Goal: Task Accomplishment & Management: Manage account settings

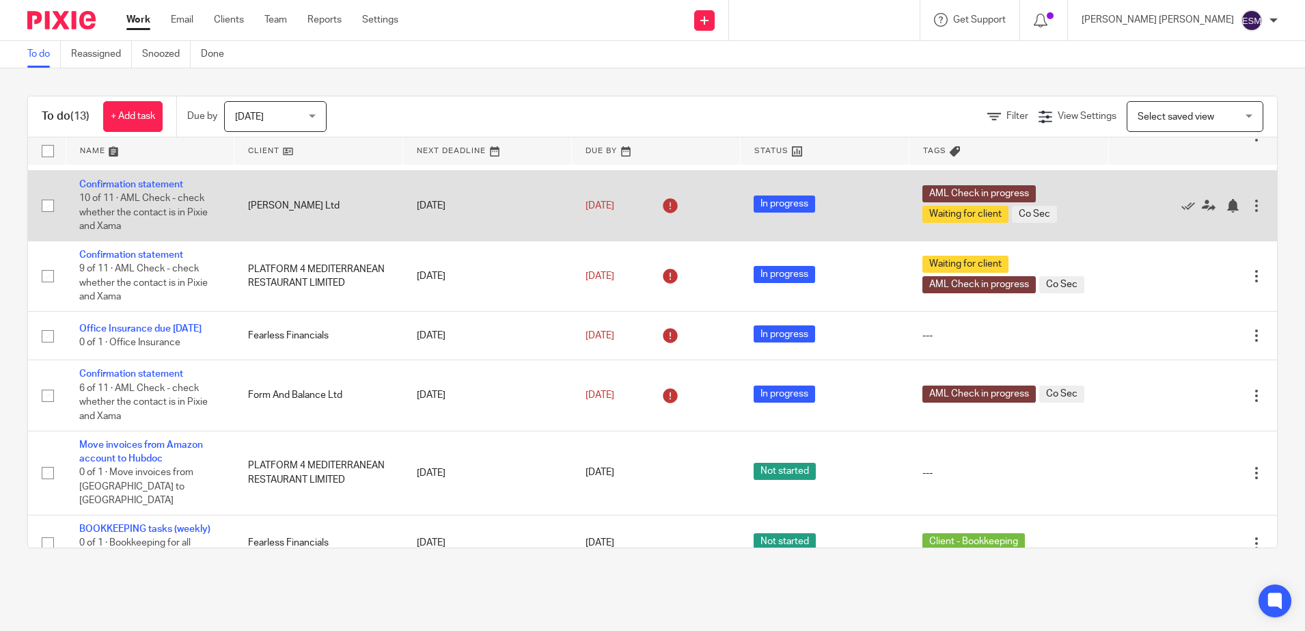
scroll to position [508, 0]
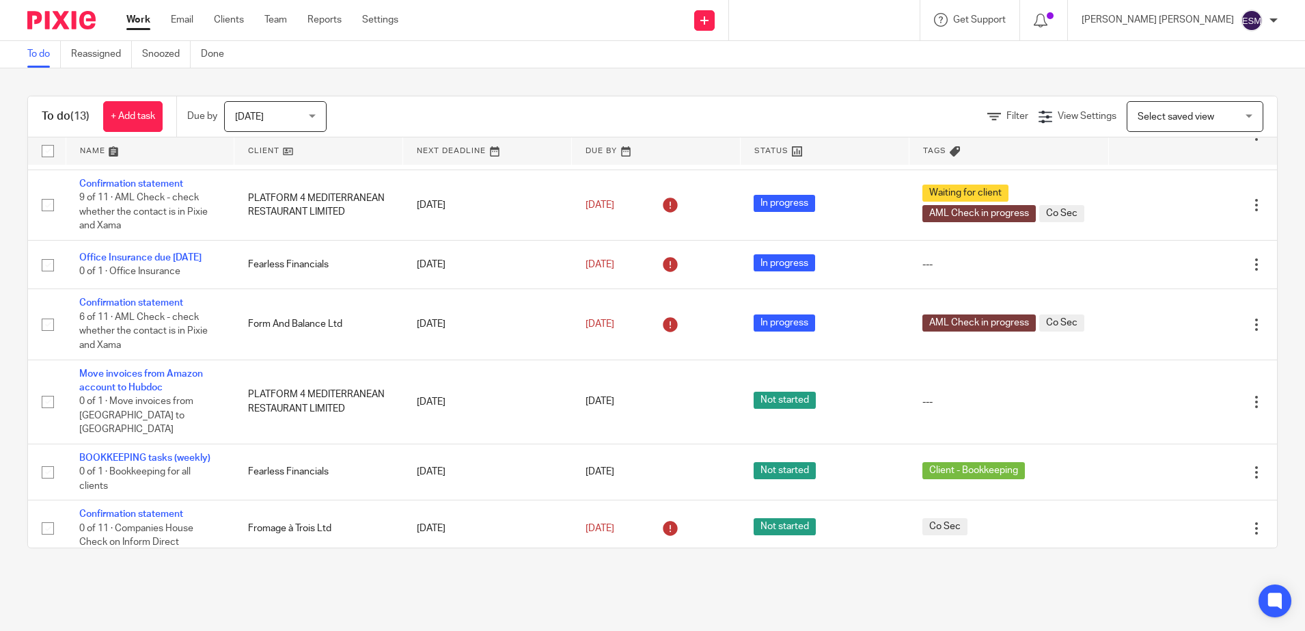
click at [318, 123] on div "Today Today" at bounding box center [275, 116] width 102 height 31
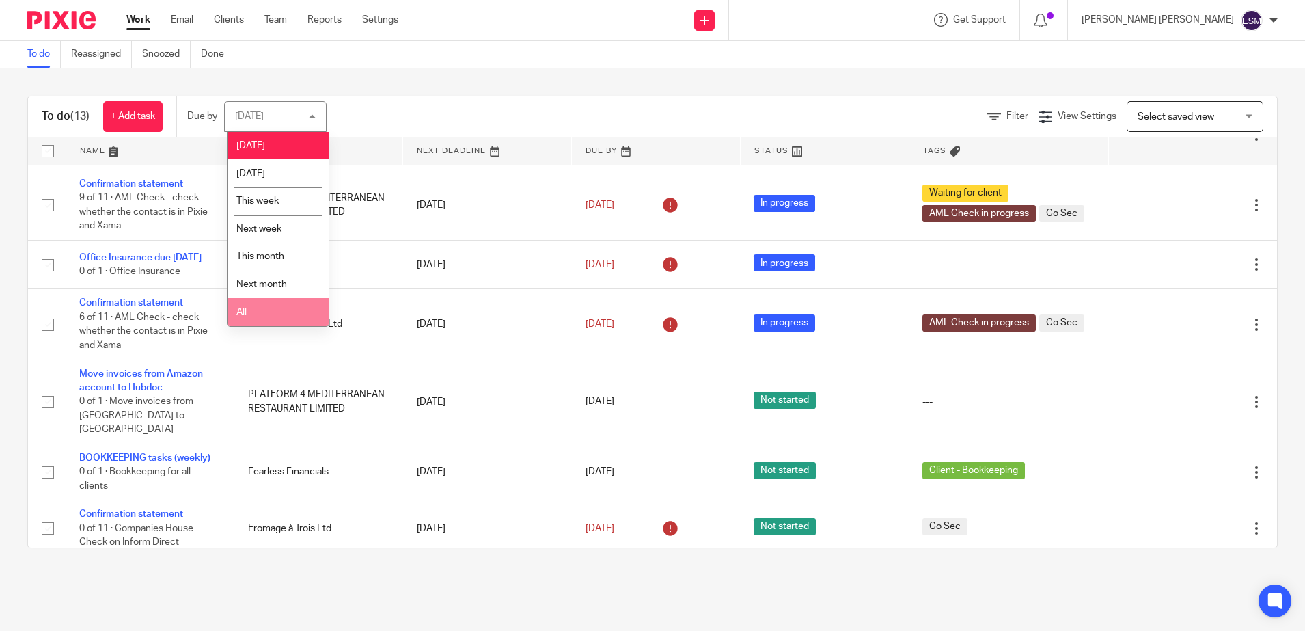
click at [260, 303] on li "All" at bounding box center [278, 312] width 101 height 28
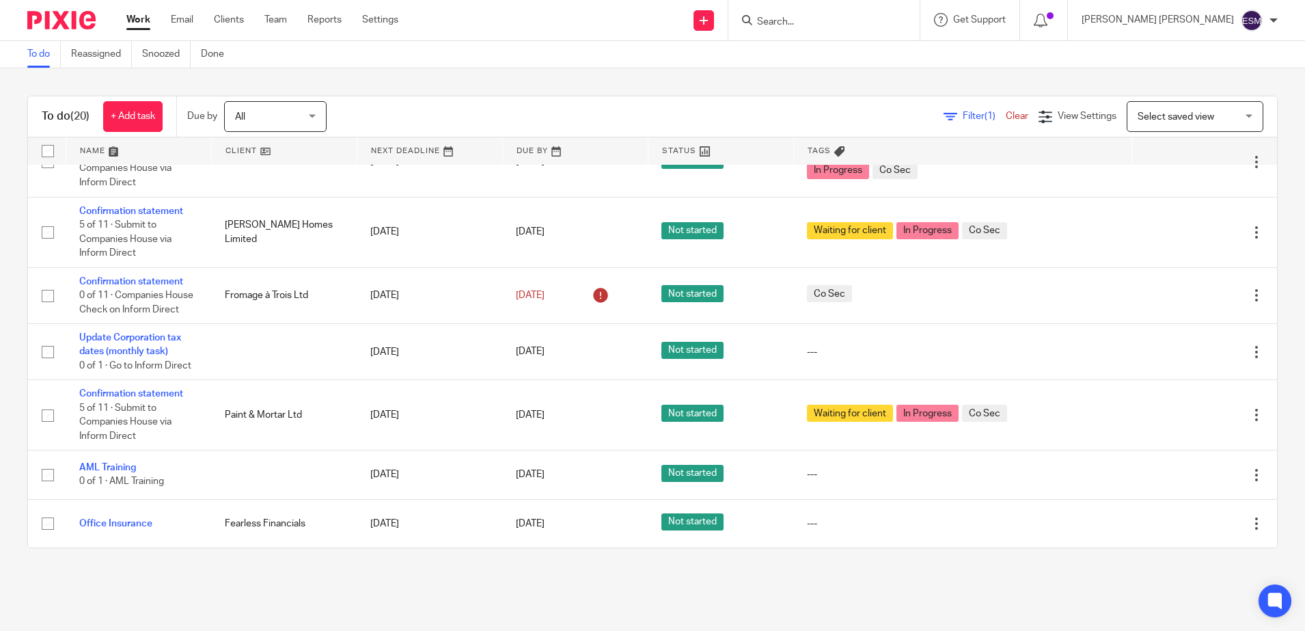
scroll to position [915, 0]
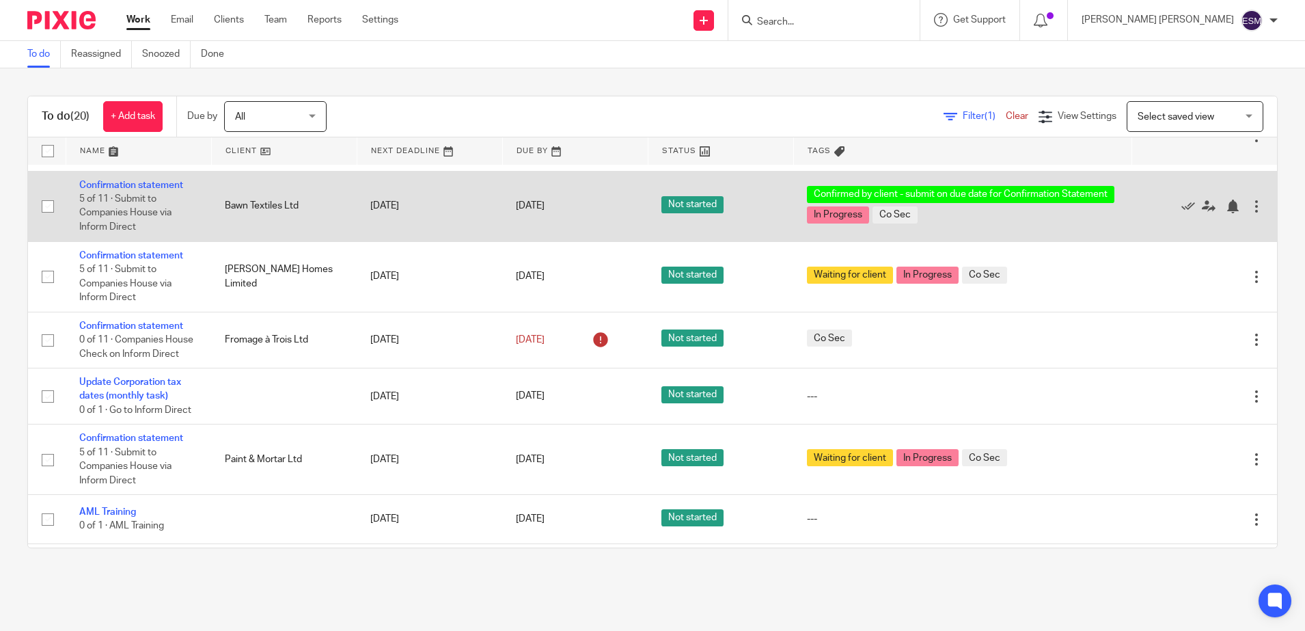
click at [143, 241] on td "Confirmation statement 5 of 11 · Submit to Companies House via Inform Direct" at bounding box center [139, 206] width 146 height 70
click at [163, 190] on link "Confirmation statement" at bounding box center [131, 185] width 104 height 10
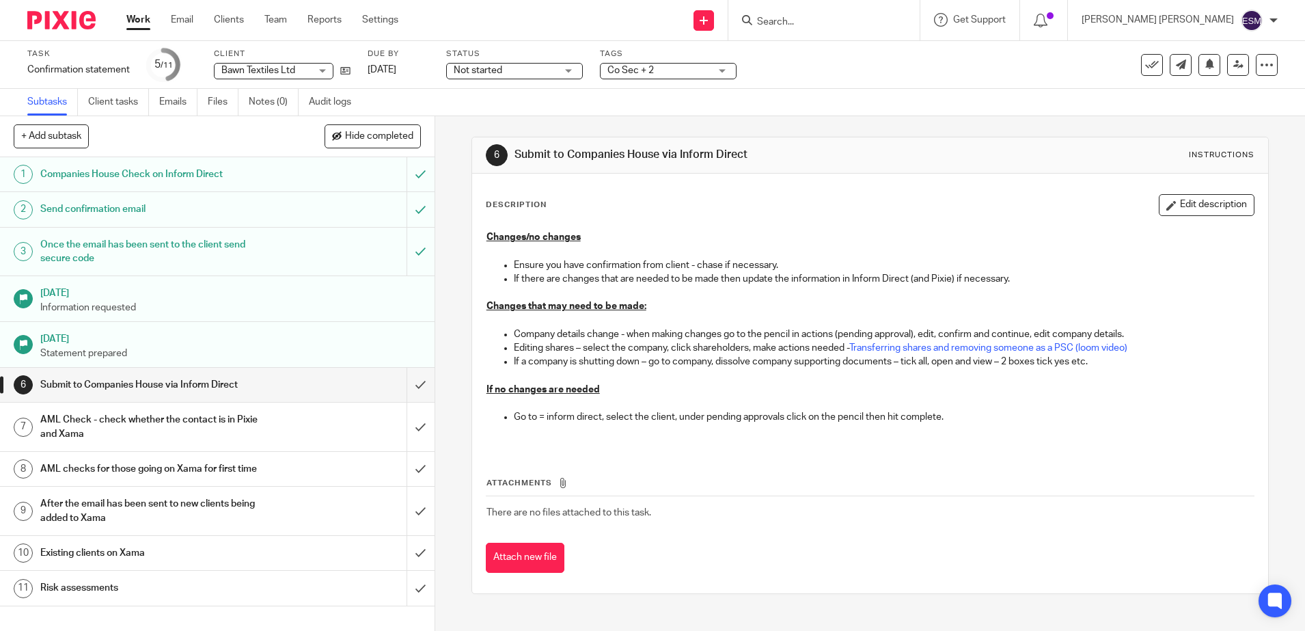
click at [568, 72] on div "Not started Not started" at bounding box center [514, 71] width 137 height 16
click at [569, 70] on div "Not started Not started" at bounding box center [514, 71] width 137 height 16
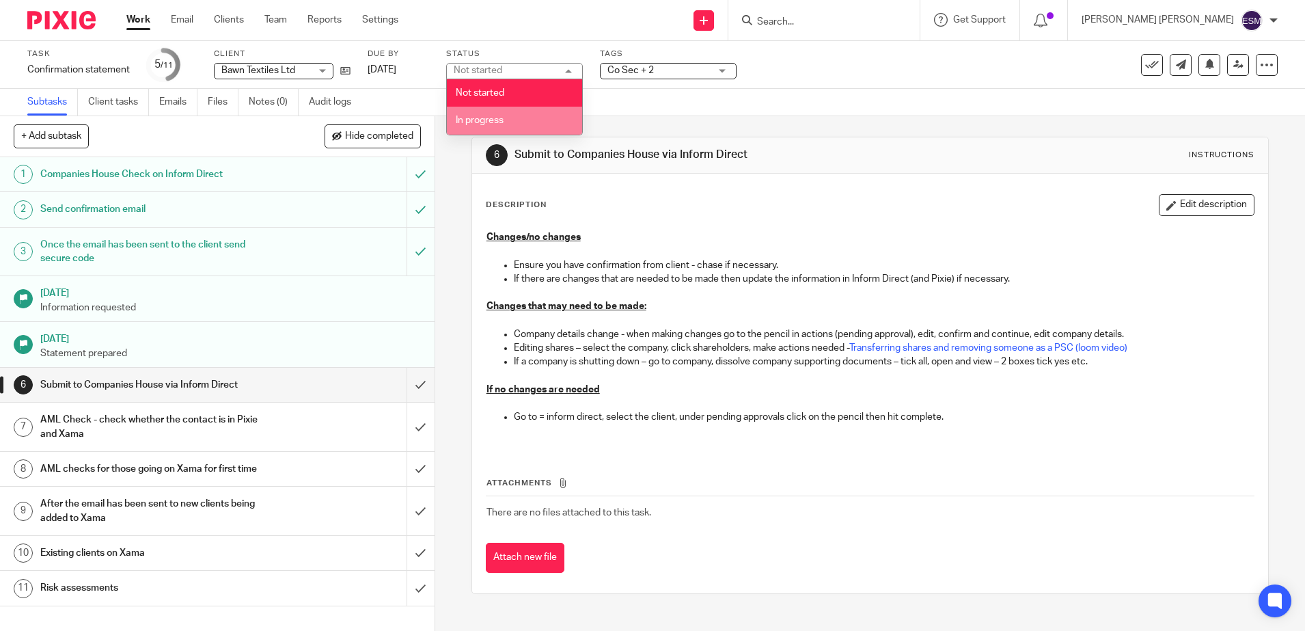
click at [493, 120] on span "In progress" at bounding box center [480, 120] width 48 height 10
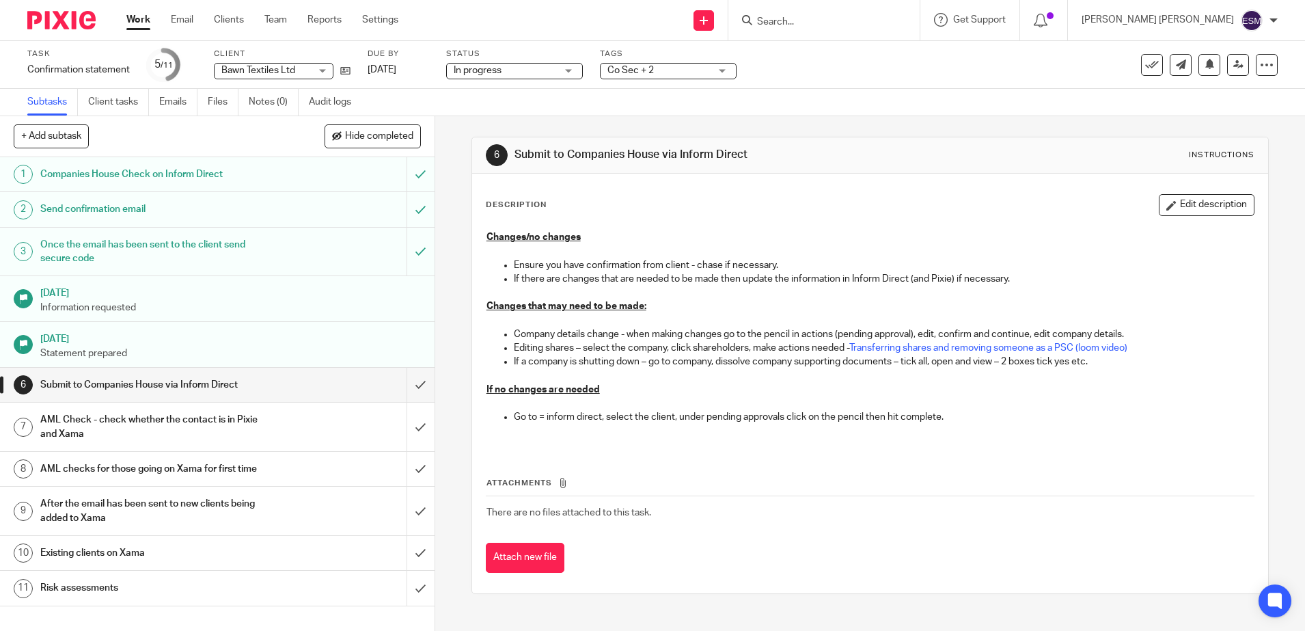
click at [674, 77] on div "Co Sec + 2" at bounding box center [668, 71] width 137 height 16
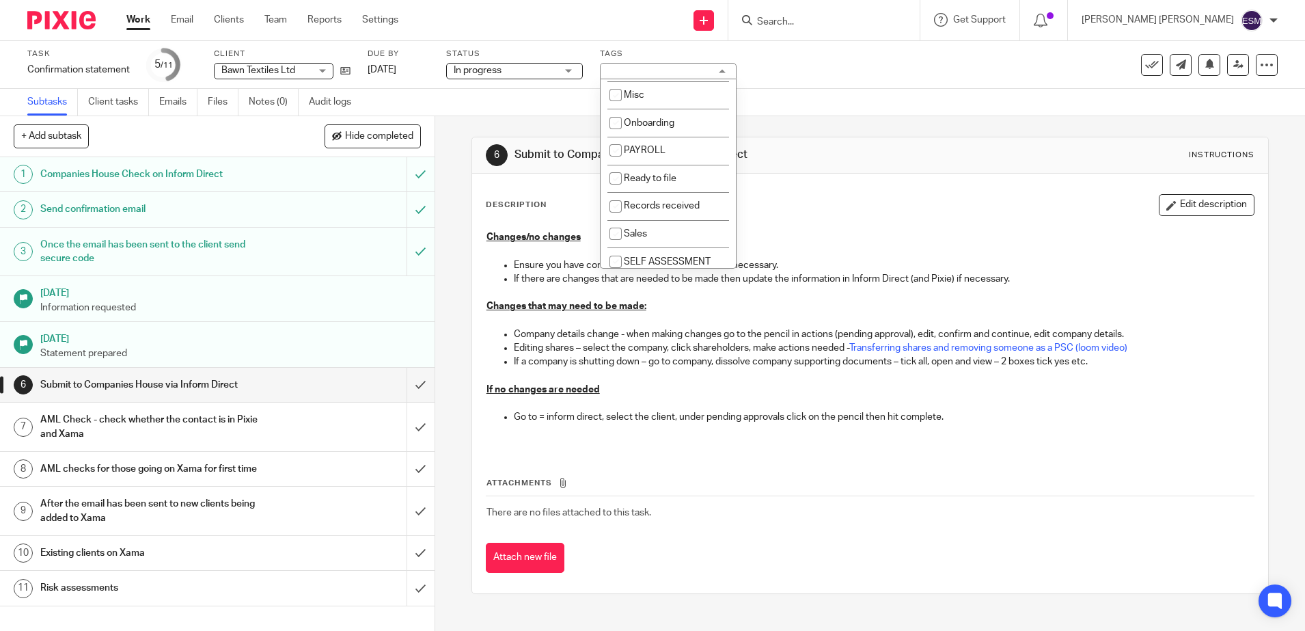
scroll to position [256, 0]
click at [614, 253] on input "checkbox" at bounding box center [616, 266] width 26 height 26
checkbox input "false"
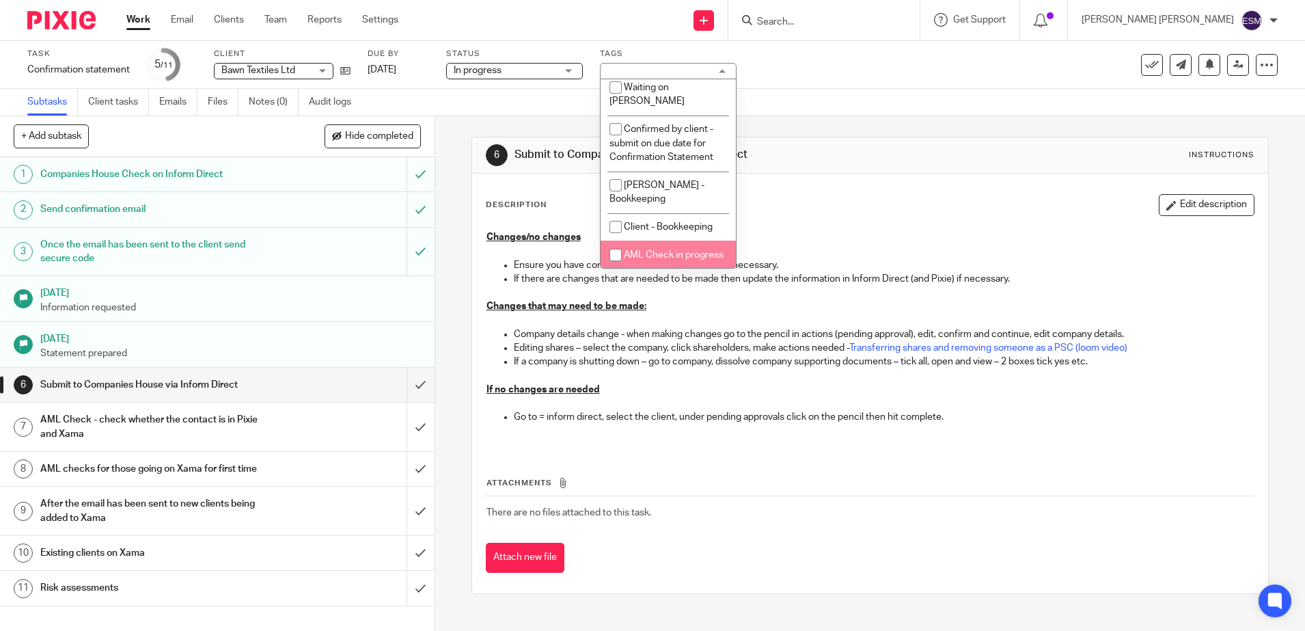
click at [626, 242] on input "checkbox" at bounding box center [616, 255] width 26 height 26
checkbox input "true"
click at [65, 23] on img at bounding box center [61, 20] width 68 height 18
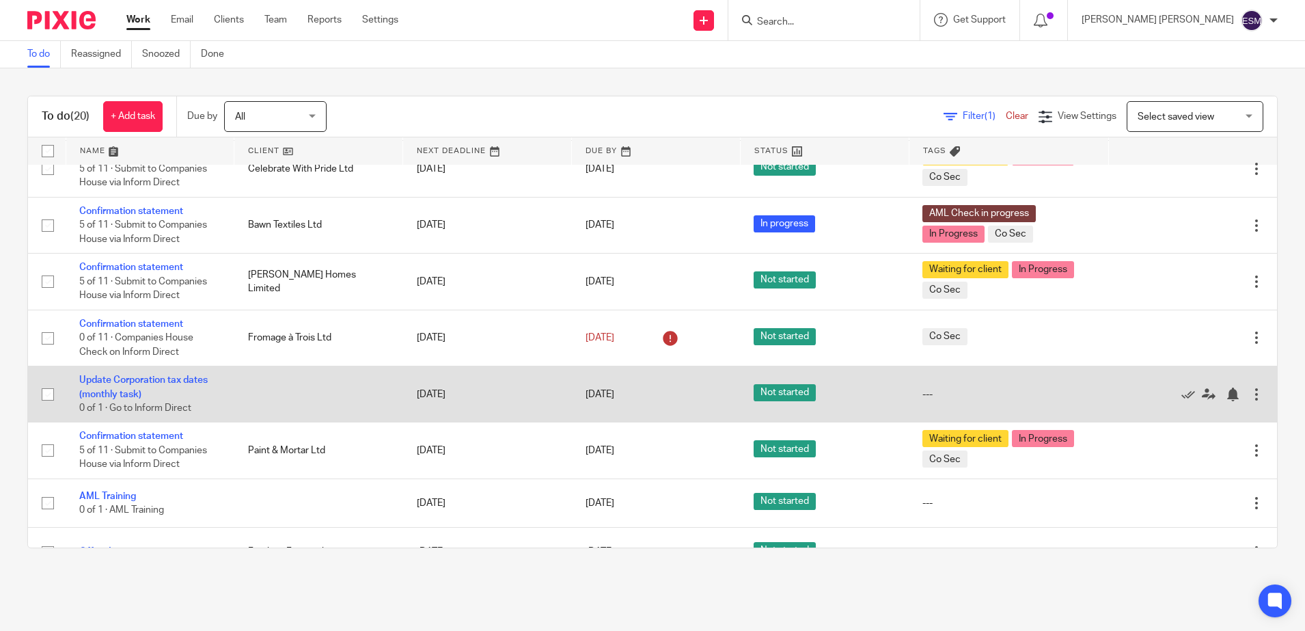
scroll to position [887, 0]
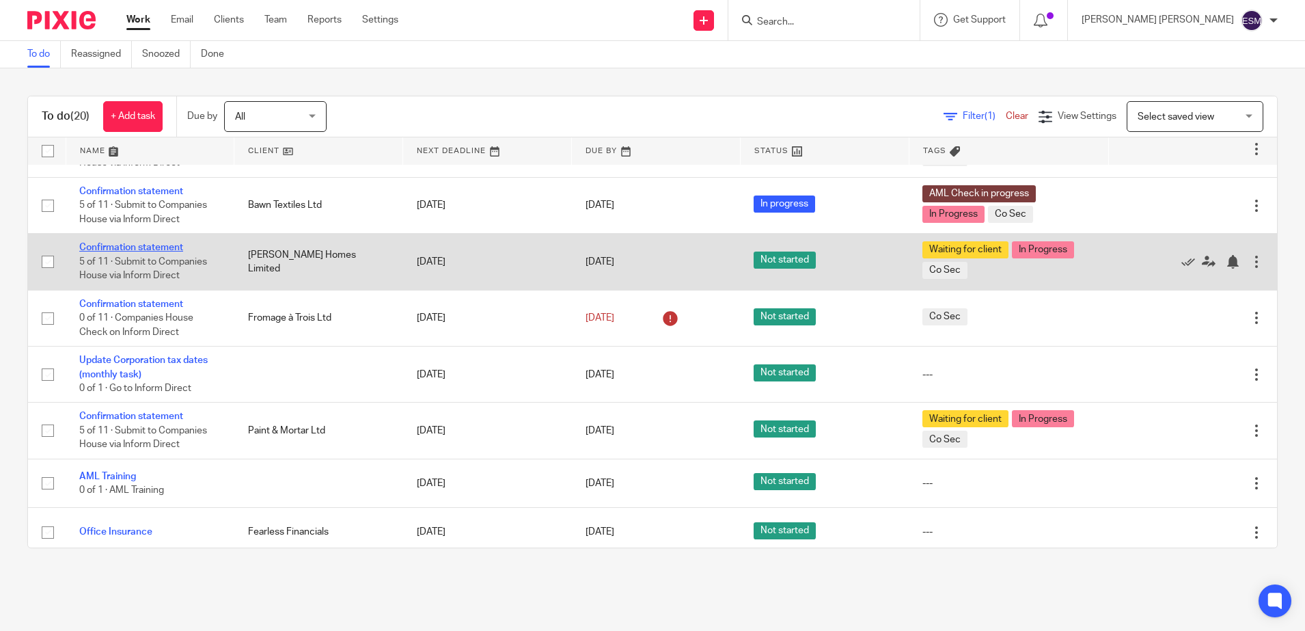
click at [150, 243] on link "Confirmation statement" at bounding box center [131, 248] width 104 height 10
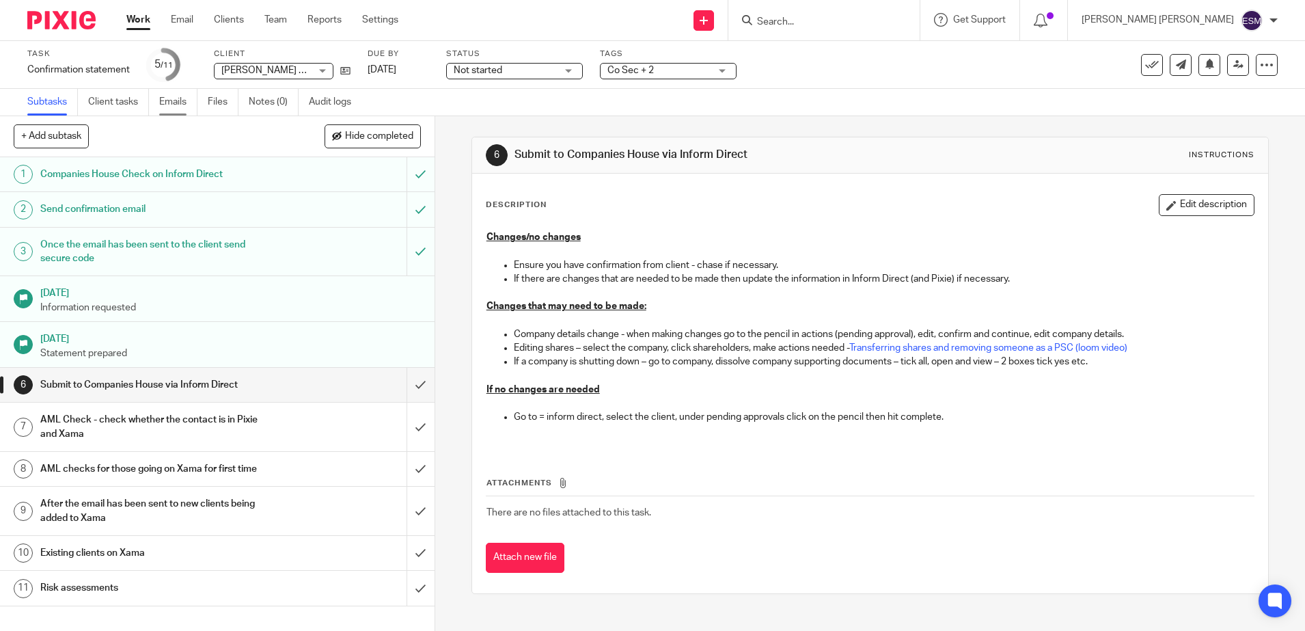
click at [168, 104] on link "Emails" at bounding box center [178, 102] width 38 height 27
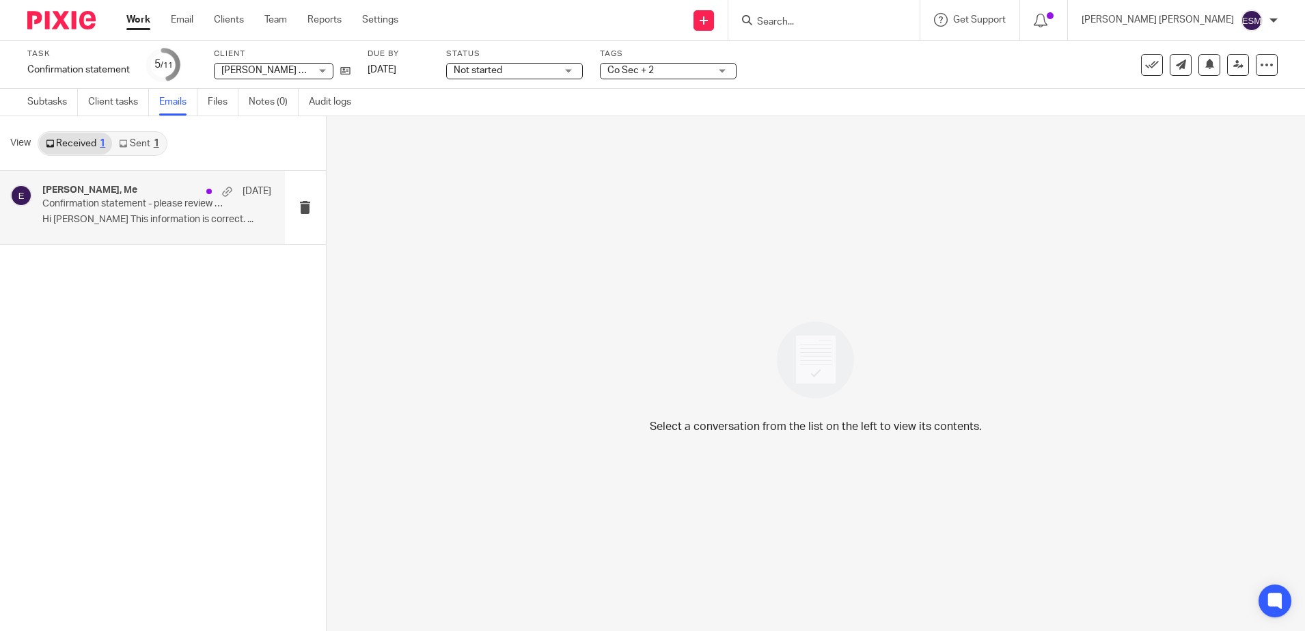
click at [97, 212] on div "Ross Purdie, Me 19 Sep Confirmation statement - please review attached details …" at bounding box center [156, 207] width 229 height 46
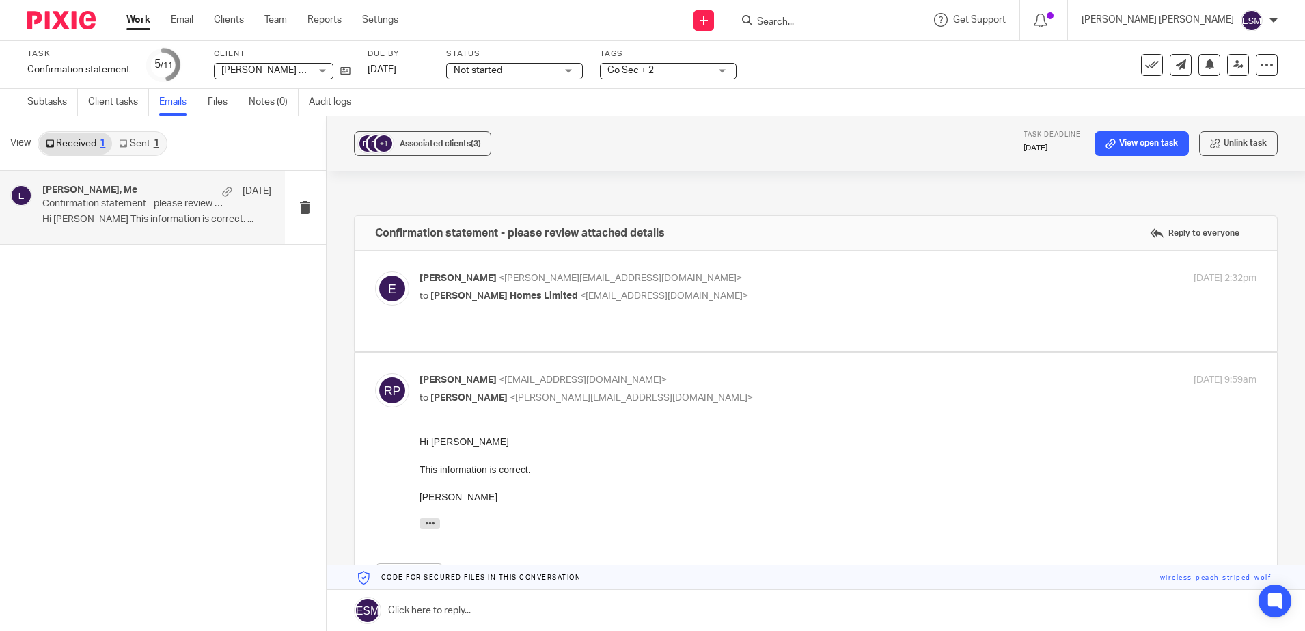
click at [444, 609] on link at bounding box center [816, 610] width 979 height 41
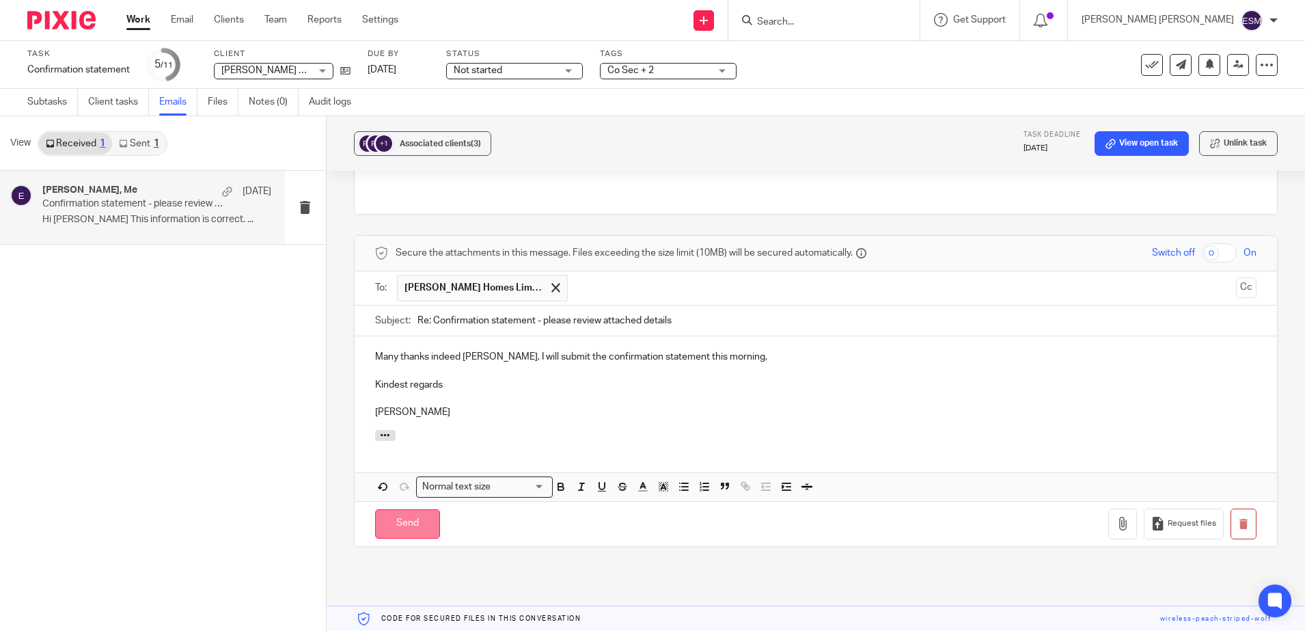
click at [392, 514] on input "Send" at bounding box center [407, 523] width 65 height 29
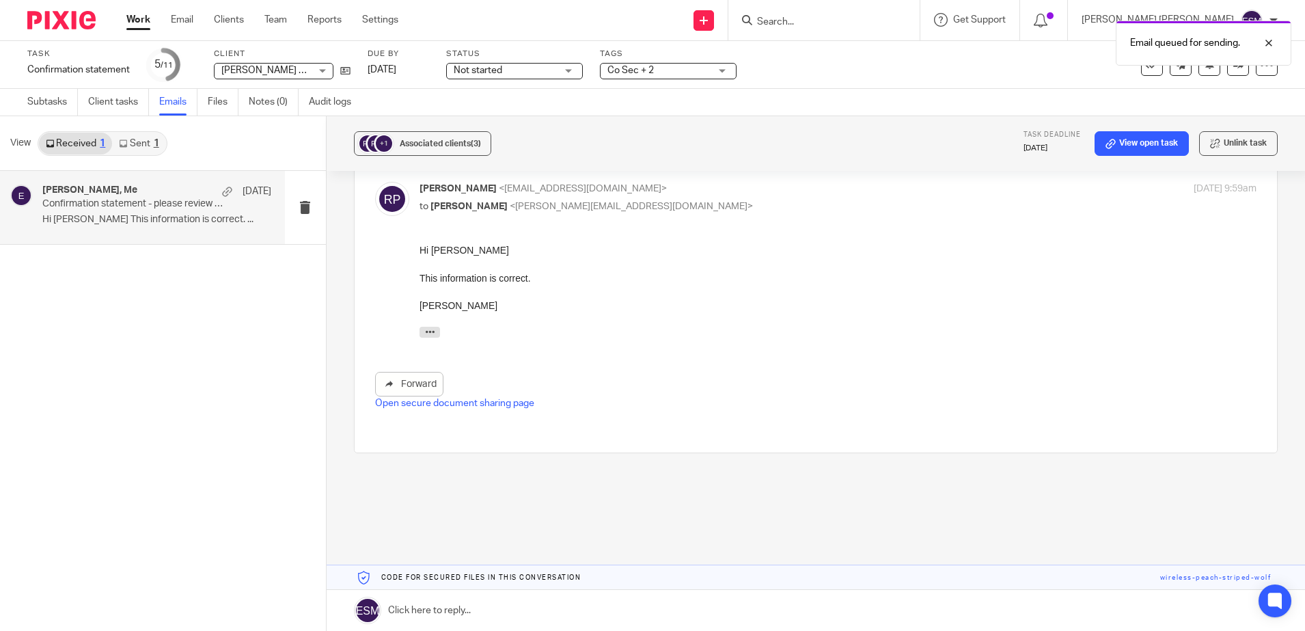
scroll to position [191, 0]
click at [70, 14] on img at bounding box center [61, 20] width 68 height 18
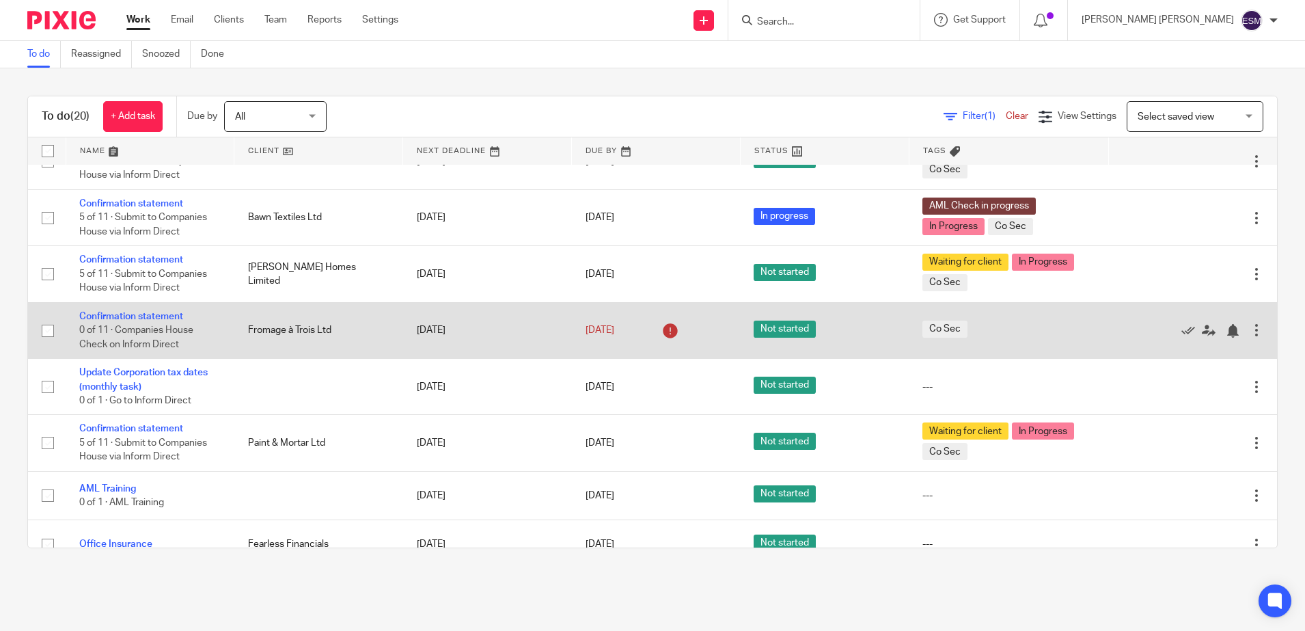
scroll to position [887, 0]
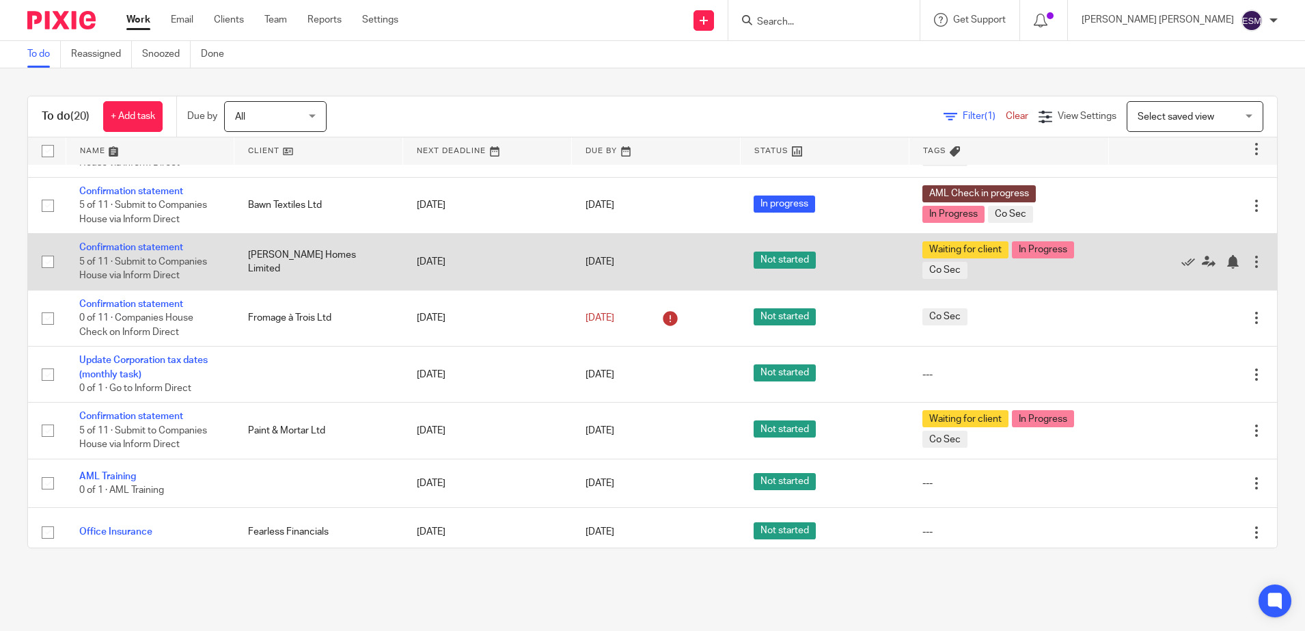
click at [148, 234] on td "Confirmation statement 5 of 11 · Submit to Companies House via Inform Direct" at bounding box center [150, 262] width 169 height 56
click at [148, 243] on link "Confirmation statement" at bounding box center [131, 248] width 104 height 10
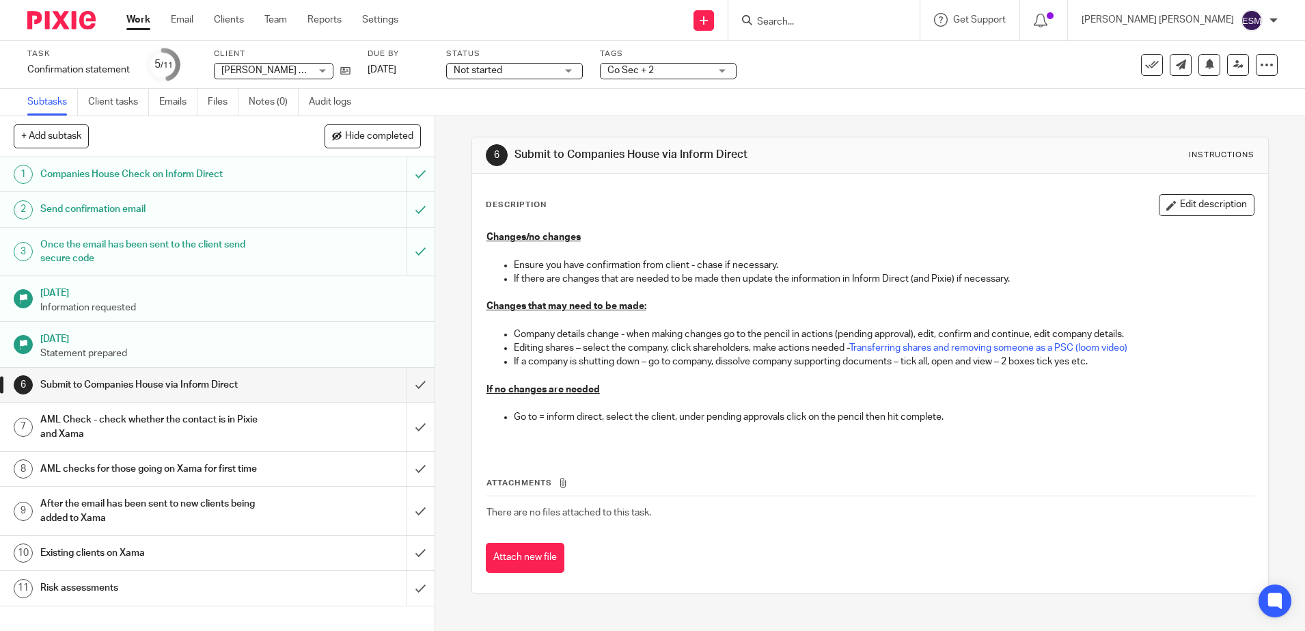
click at [723, 70] on div "Co Sec + 2" at bounding box center [668, 71] width 137 height 16
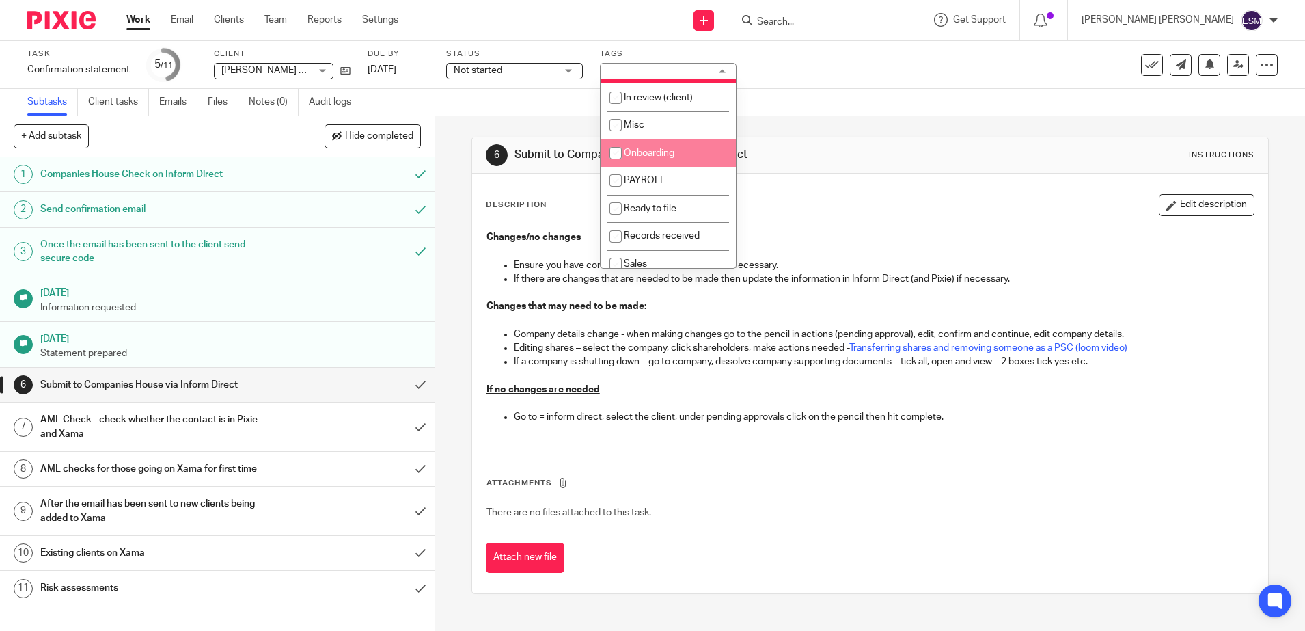
scroll to position [256, 0]
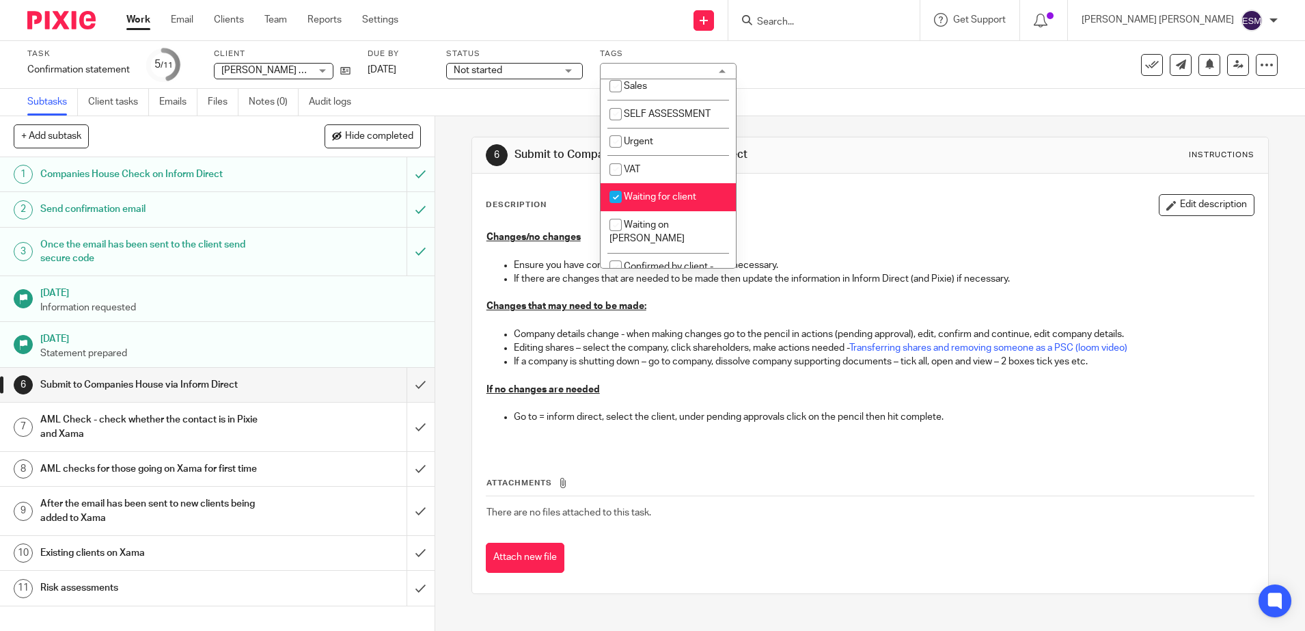
click at [620, 197] on input "checkbox" at bounding box center [616, 197] width 26 height 26
checkbox input "false"
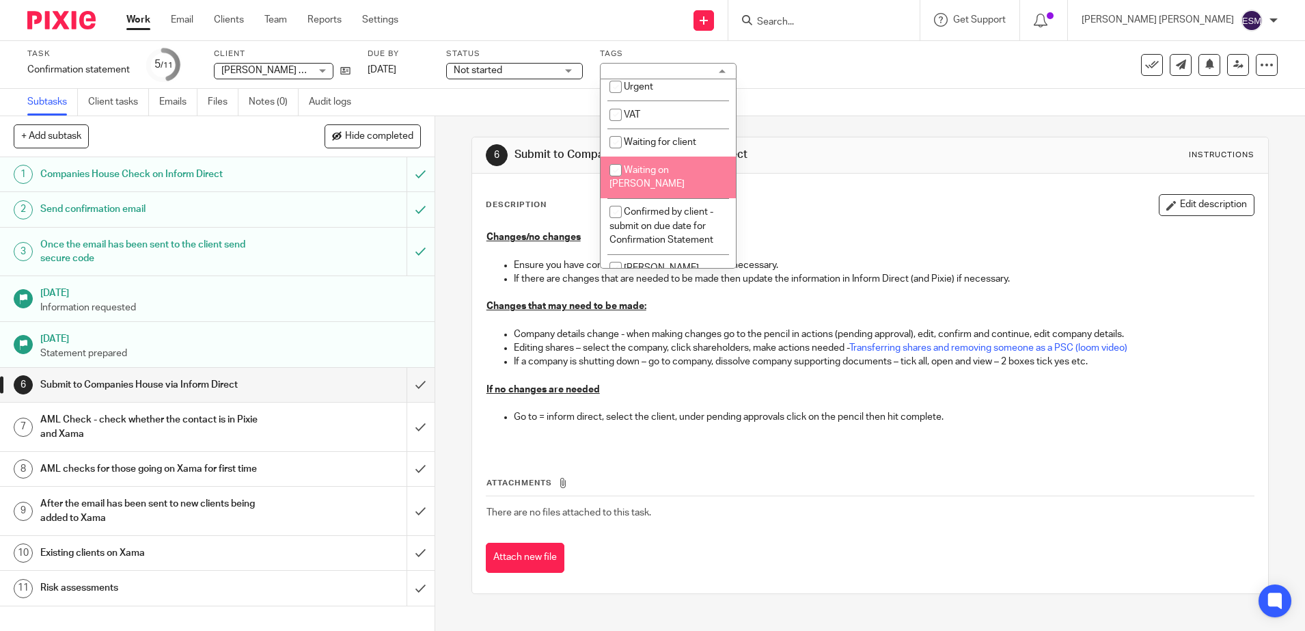
scroll to position [394, 0]
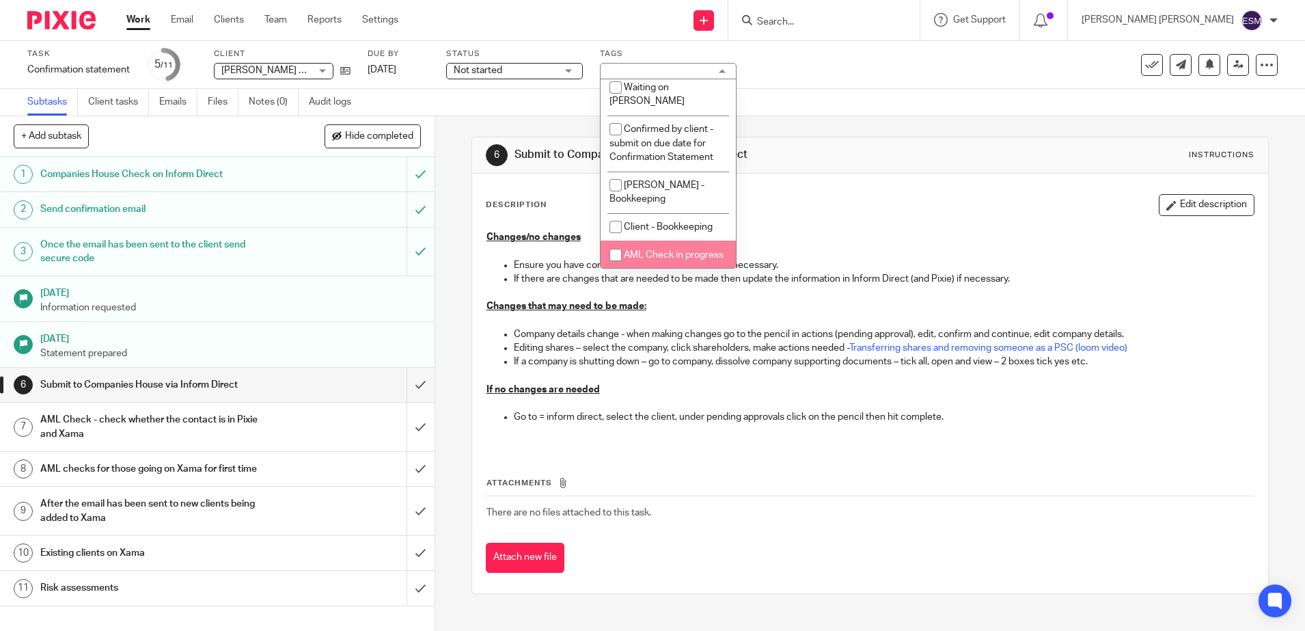
click at [615, 242] on input "checkbox" at bounding box center [616, 255] width 26 height 26
checkbox input "true"
click at [398, 382] on input "submit" at bounding box center [217, 385] width 435 height 34
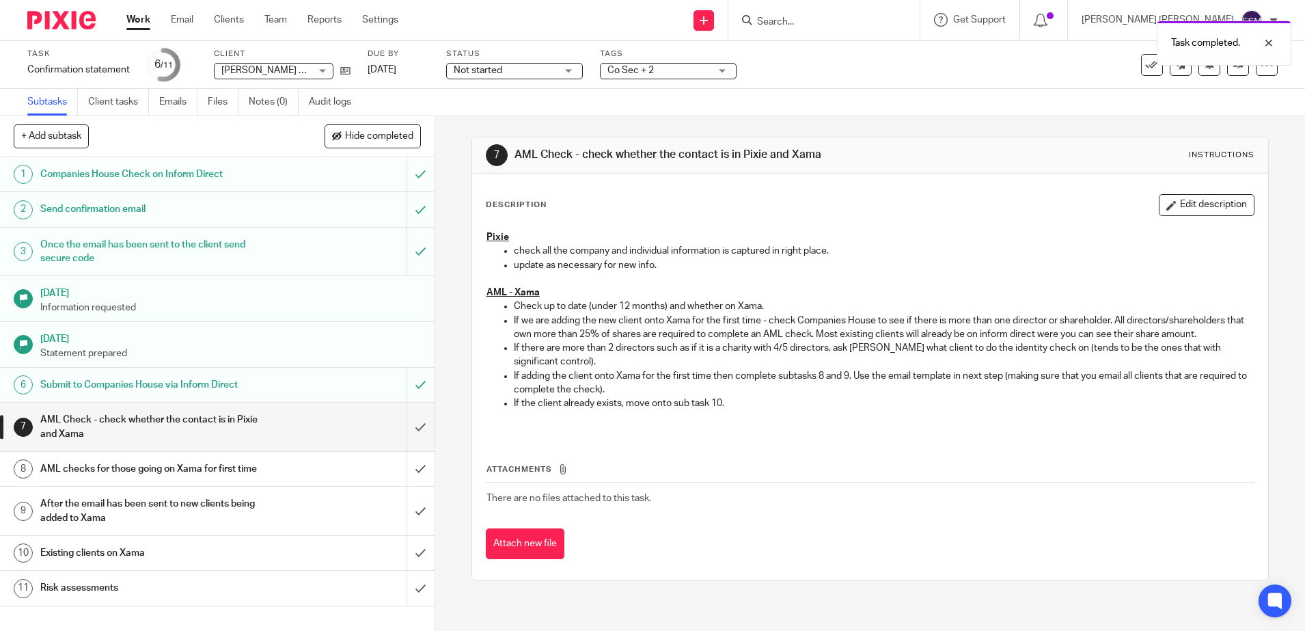
click at [49, 20] on img at bounding box center [61, 20] width 68 height 18
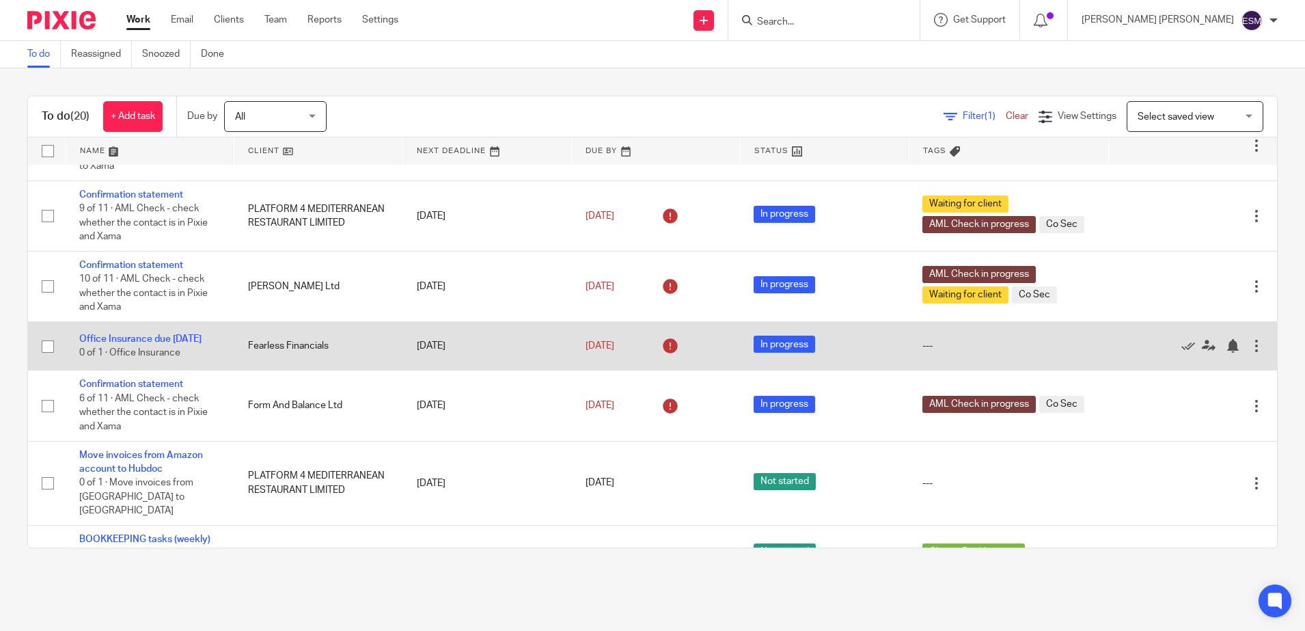
scroll to position [902, 0]
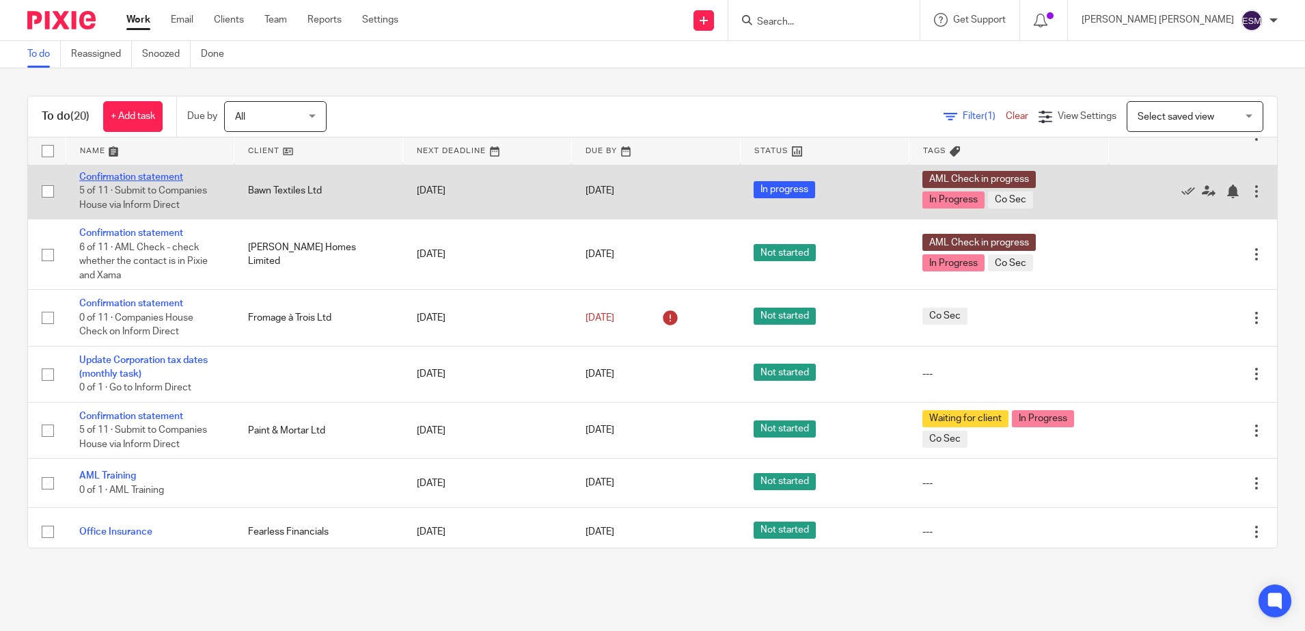
click at [158, 172] on link "Confirmation statement" at bounding box center [131, 177] width 104 height 10
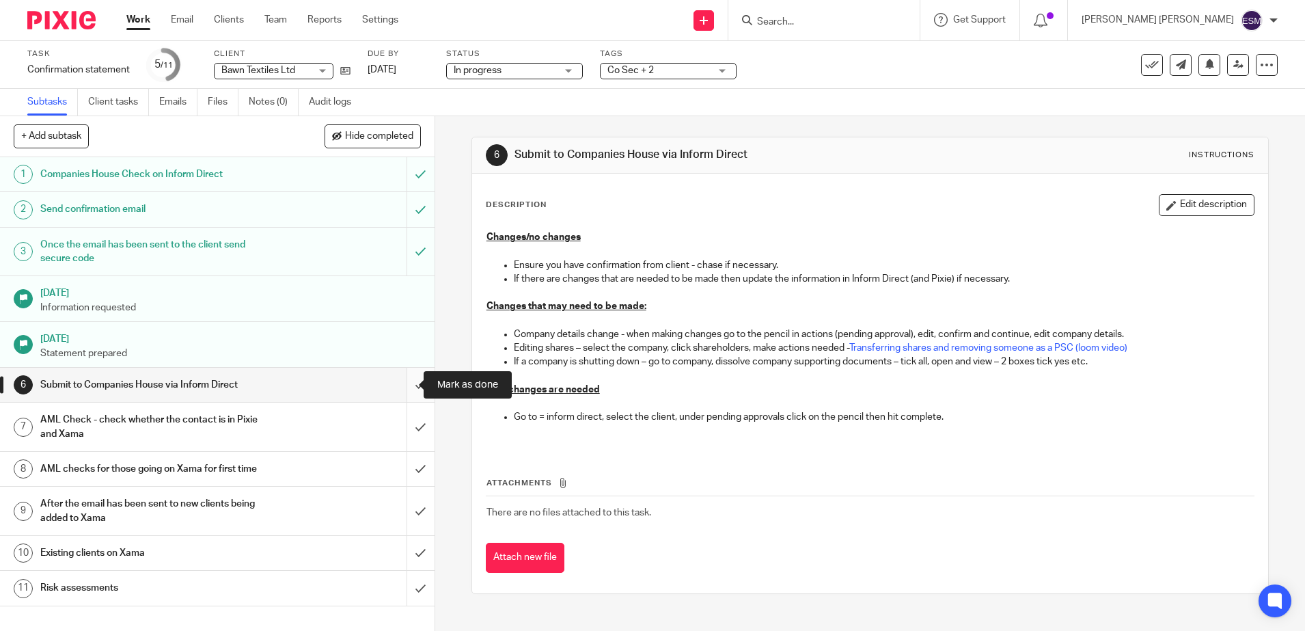
click at [400, 389] on input "submit" at bounding box center [217, 385] width 435 height 34
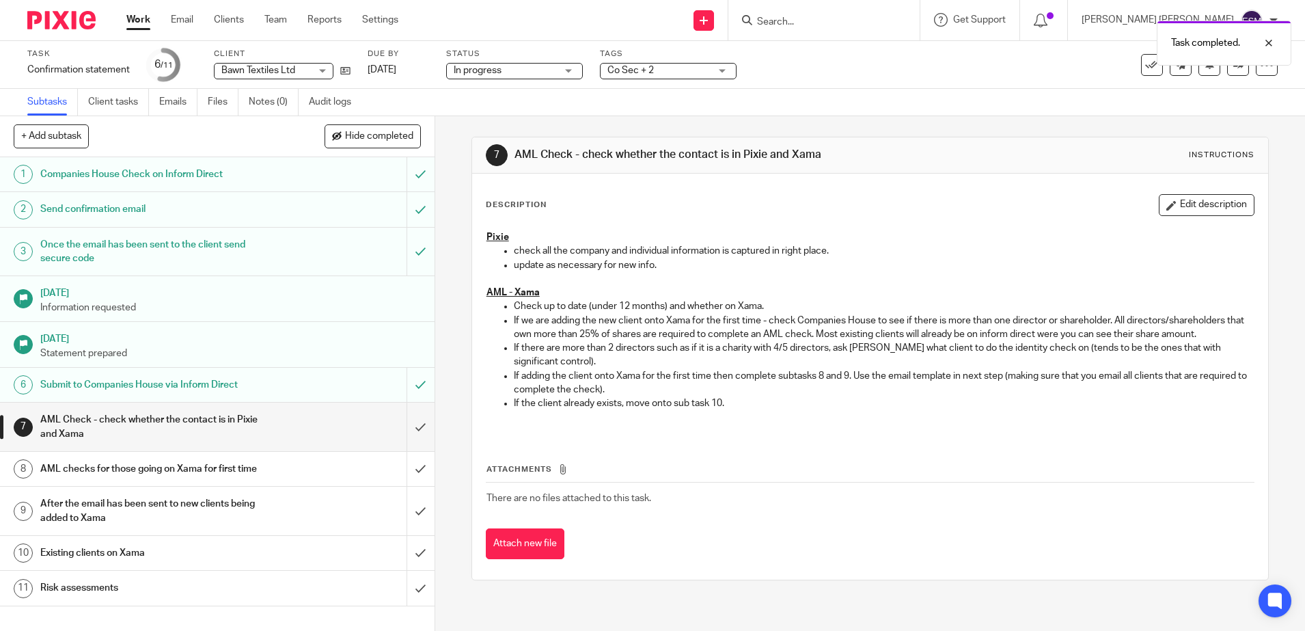
click at [61, 19] on img at bounding box center [61, 20] width 68 height 18
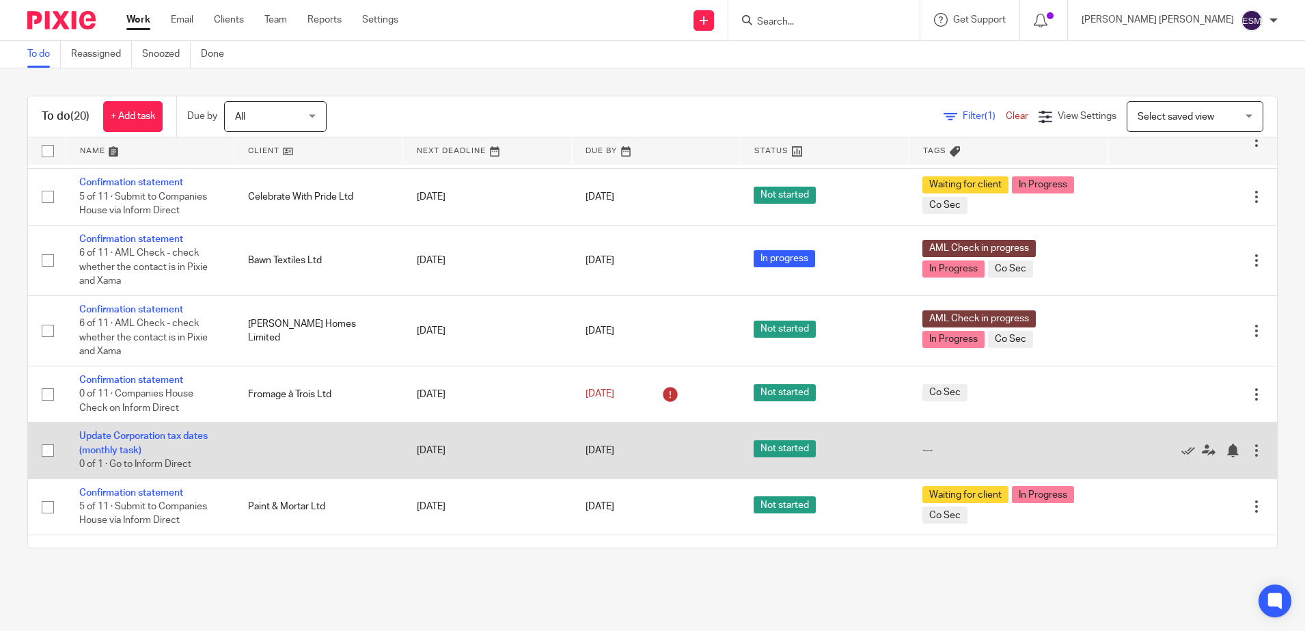
scroll to position [745, 0]
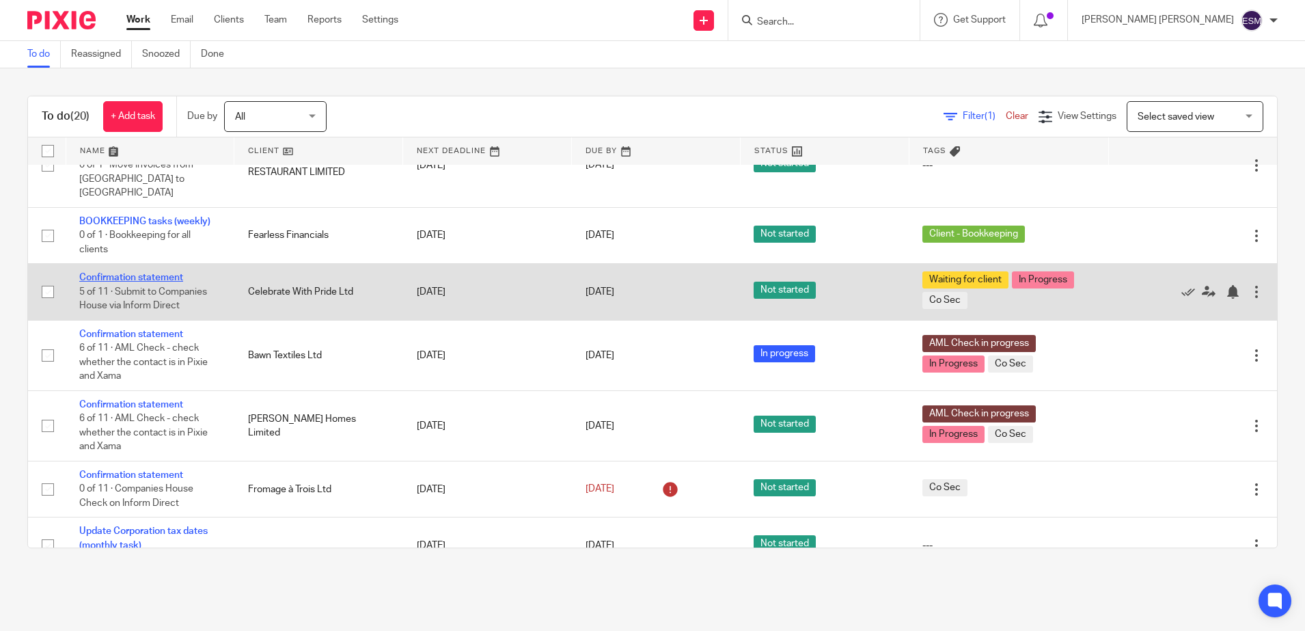
click at [180, 273] on link "Confirmation statement" at bounding box center [131, 278] width 104 height 10
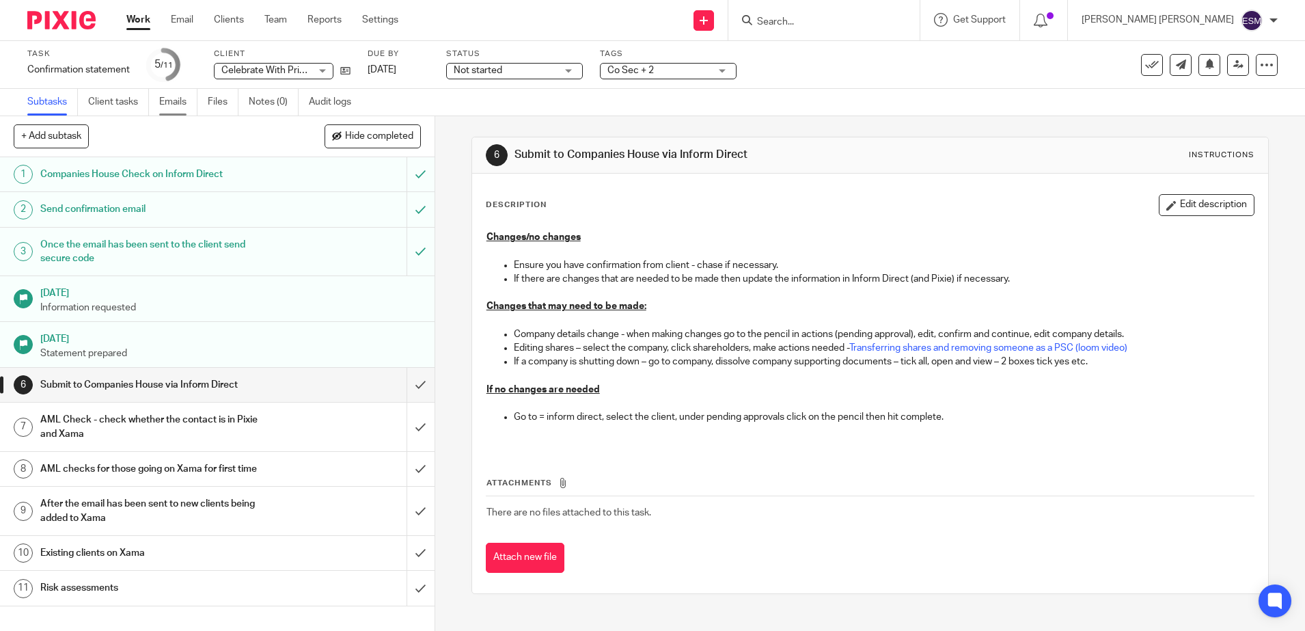
click at [188, 100] on link "Emails" at bounding box center [178, 102] width 38 height 27
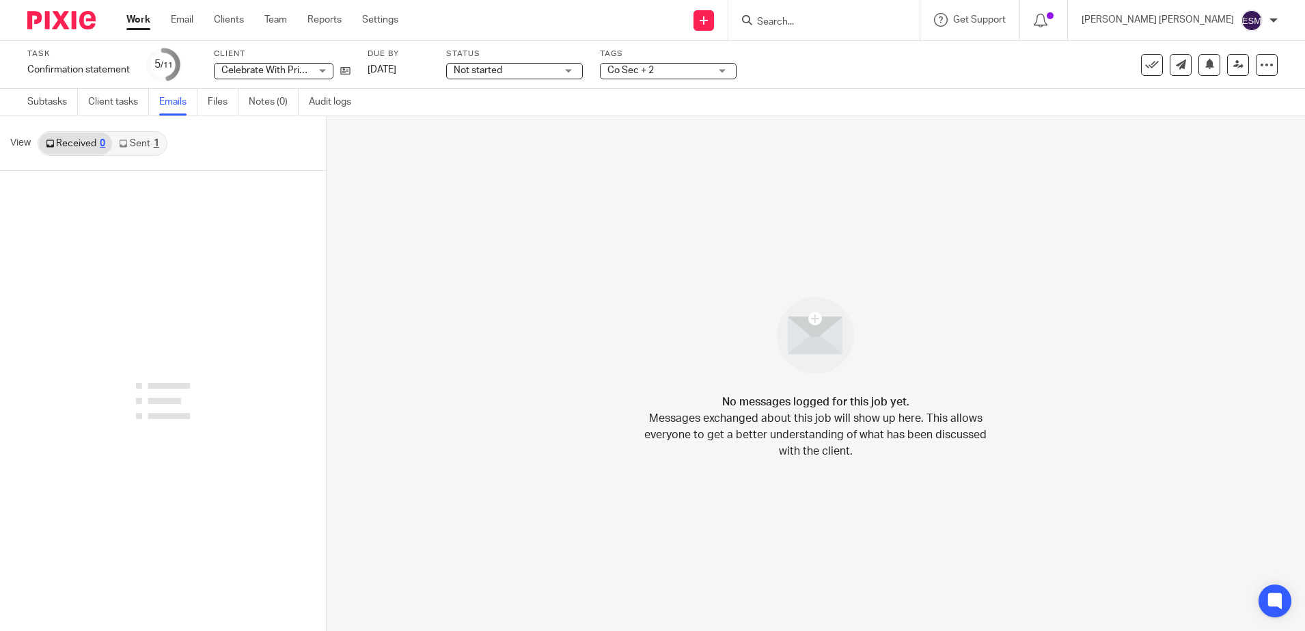
click at [72, 18] on img at bounding box center [61, 20] width 68 height 18
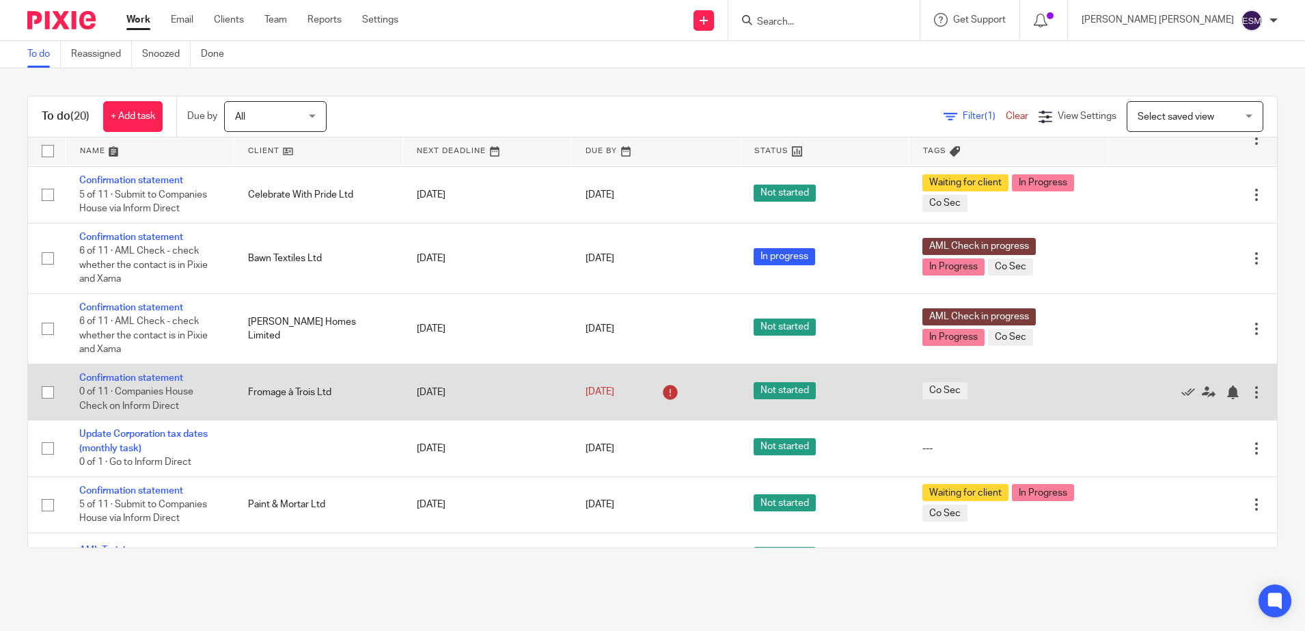
scroll to position [915, 0]
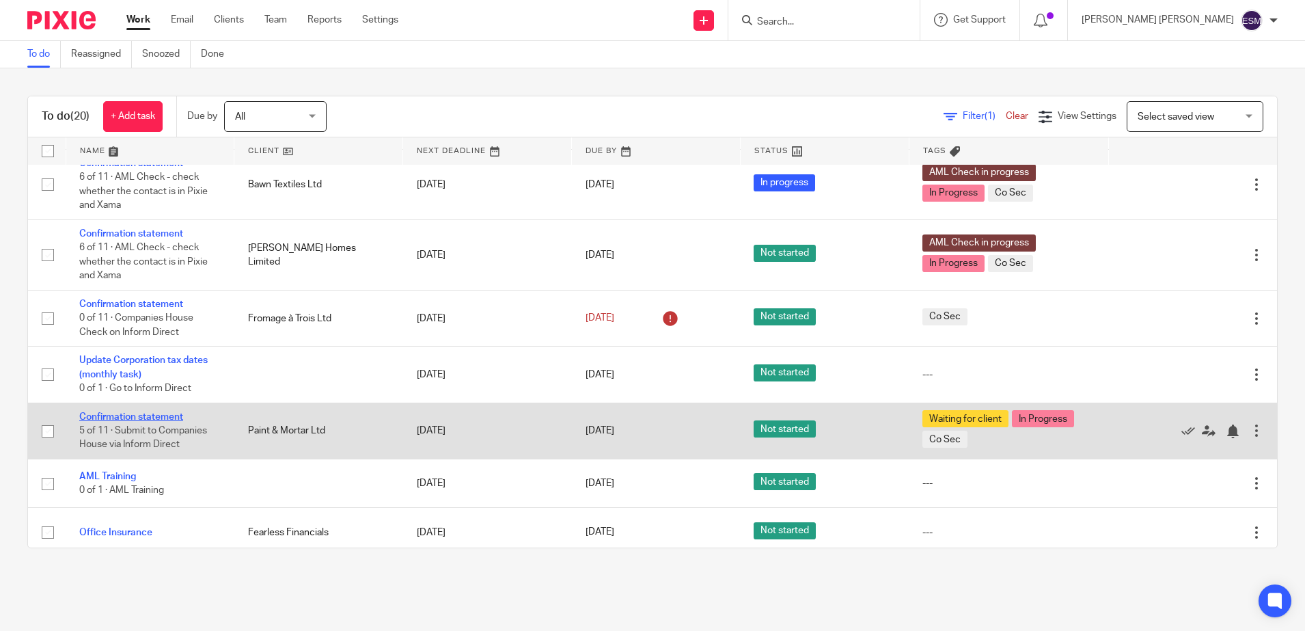
click at [124, 412] on link "Confirmation statement" at bounding box center [131, 417] width 104 height 10
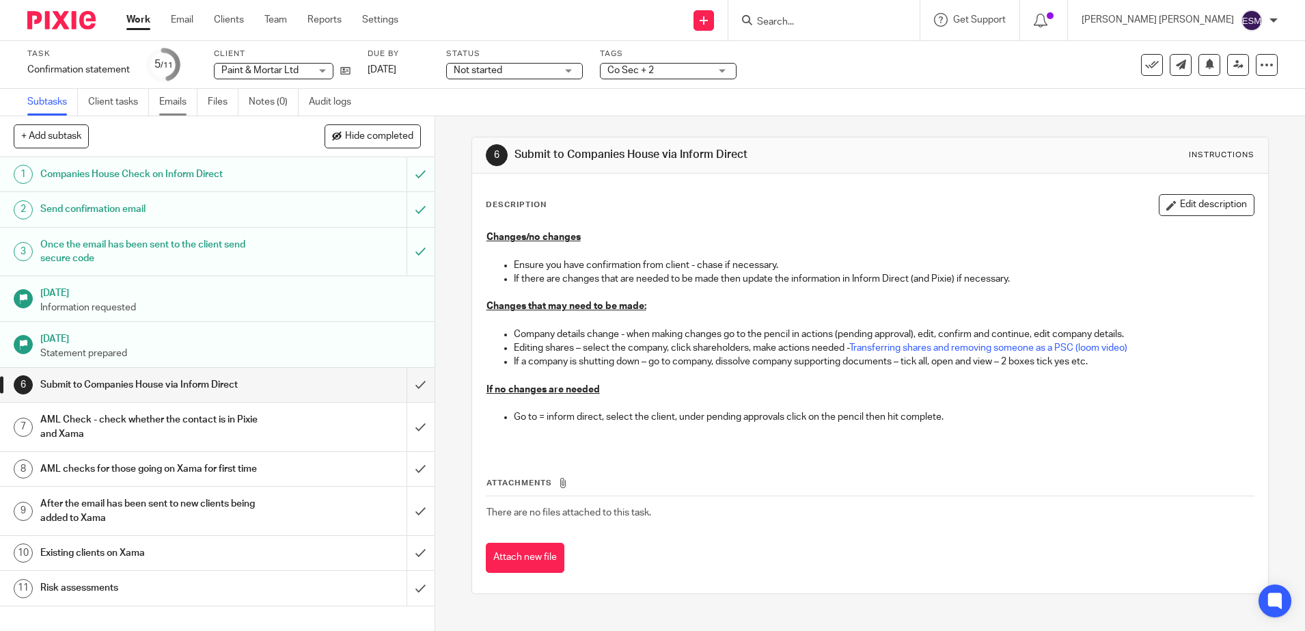
click at [182, 98] on link "Emails" at bounding box center [178, 102] width 38 height 27
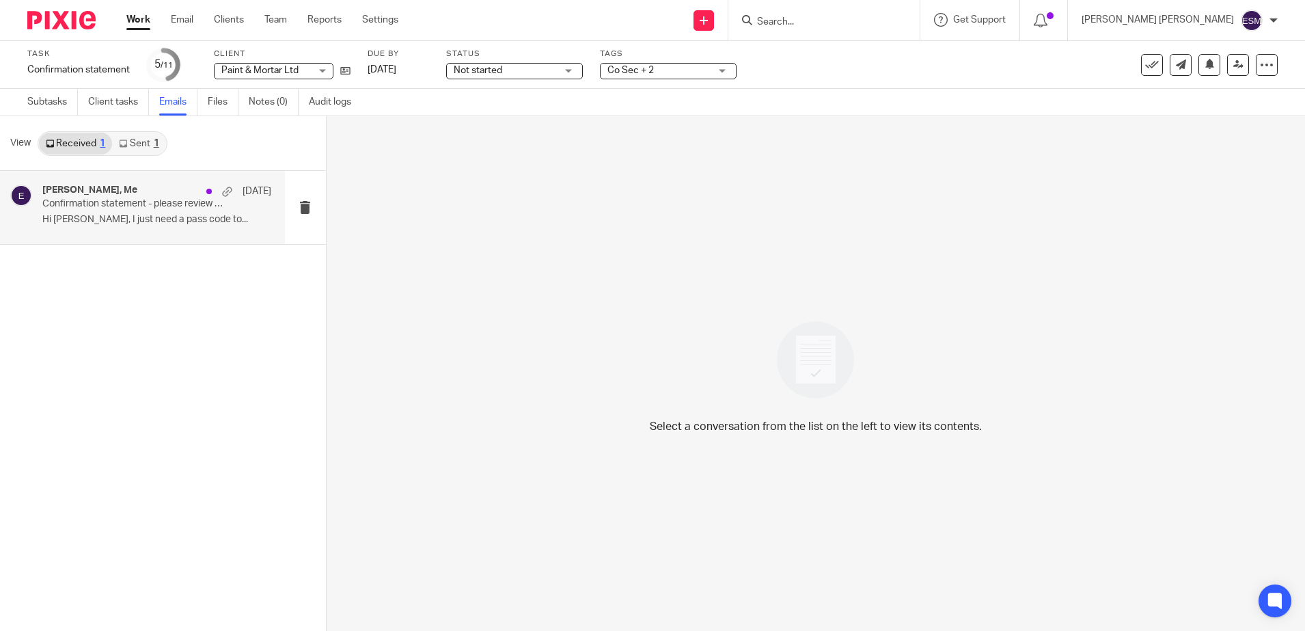
click at [128, 198] on p "Confirmation statement - please review attached details" at bounding box center [133, 204] width 183 height 12
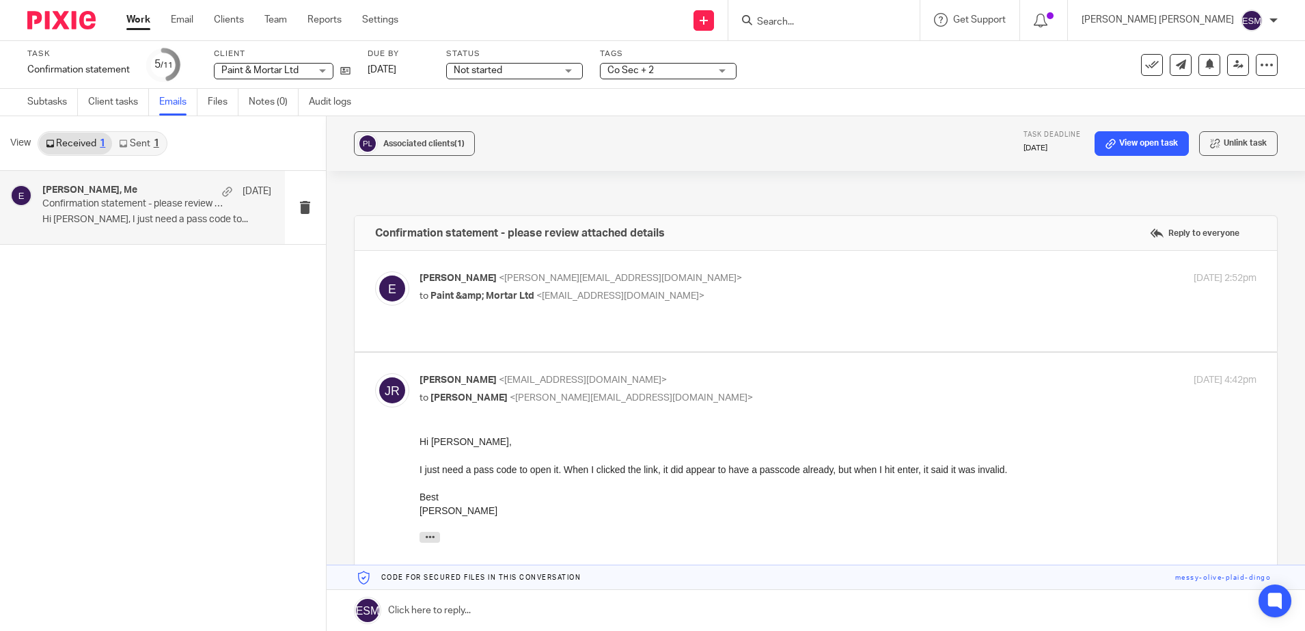
click at [150, 141] on link "Sent 1" at bounding box center [138, 144] width 53 height 22
click at [176, 223] on p "Dear Jake, We must submit the Confirmation..." at bounding box center [156, 220] width 229 height 12
click at [415, 611] on link at bounding box center [816, 610] width 979 height 41
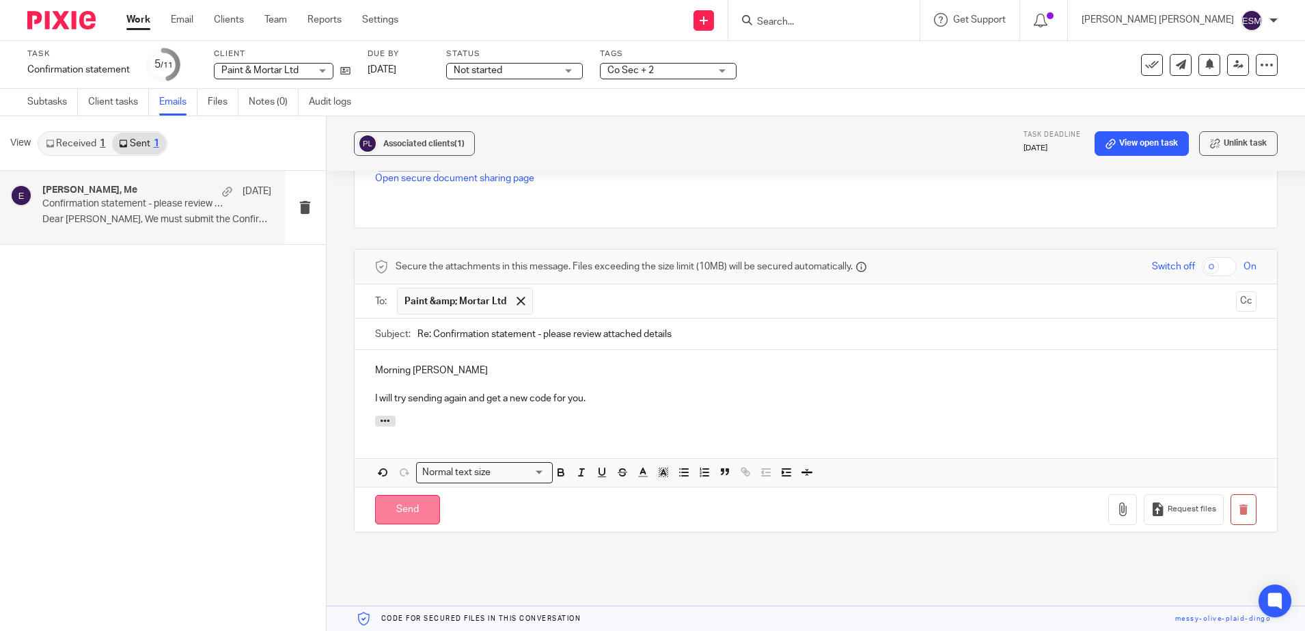
click at [376, 495] on input "Send" at bounding box center [407, 509] width 65 height 29
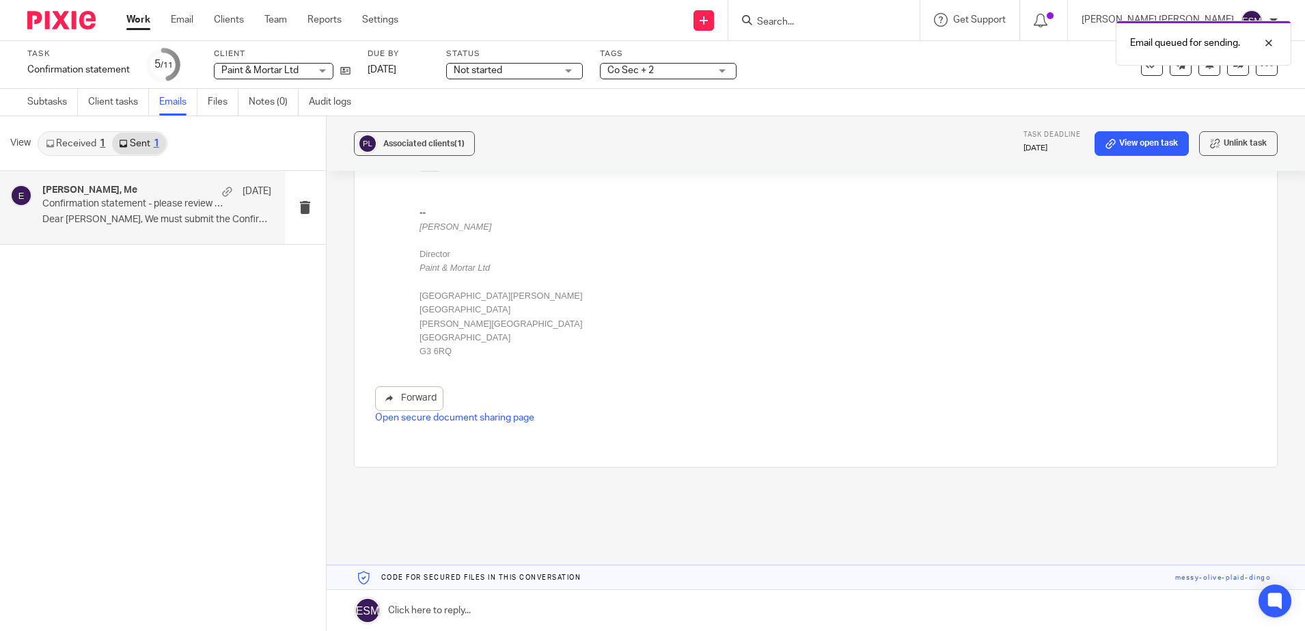
click at [60, 24] on img at bounding box center [61, 20] width 68 height 18
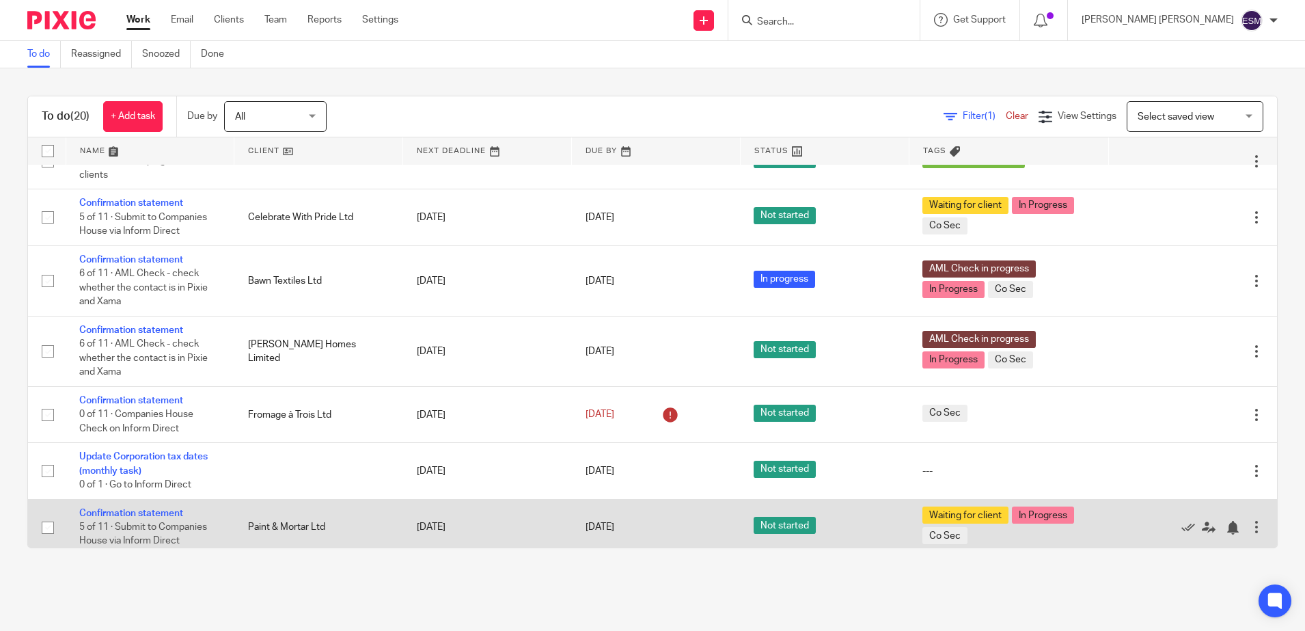
scroll to position [915, 0]
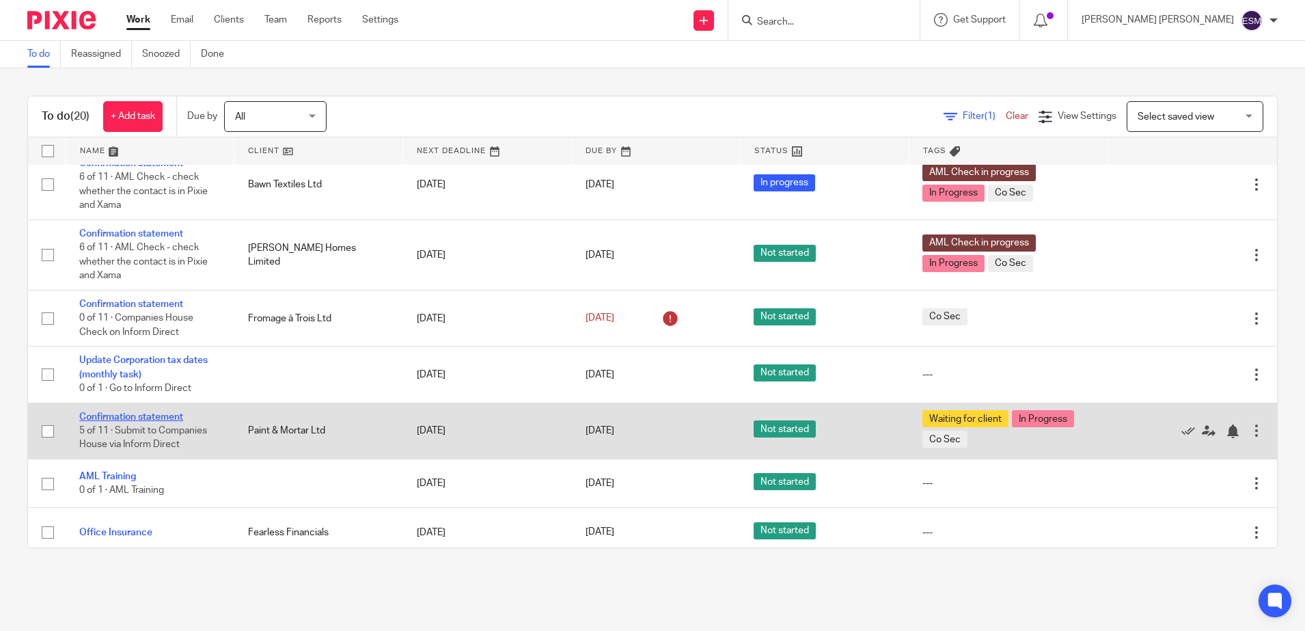
click at [134, 412] on link "Confirmation statement" at bounding box center [131, 417] width 104 height 10
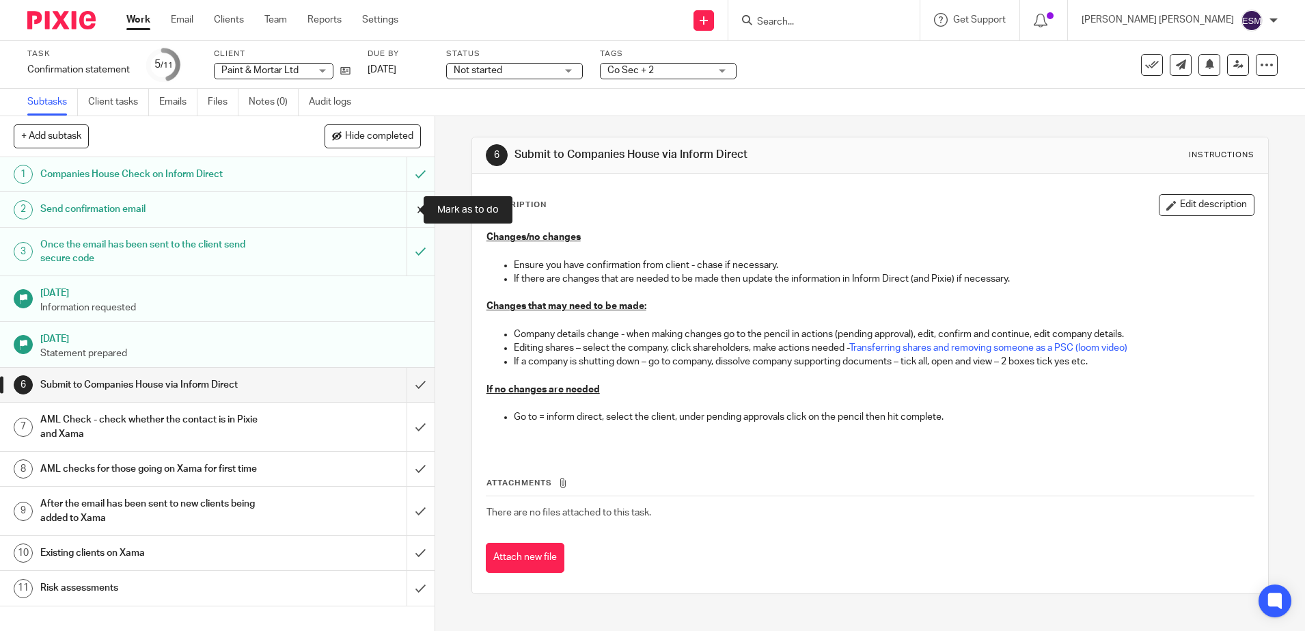
click at [405, 217] on input "submit" at bounding box center [217, 209] width 435 height 34
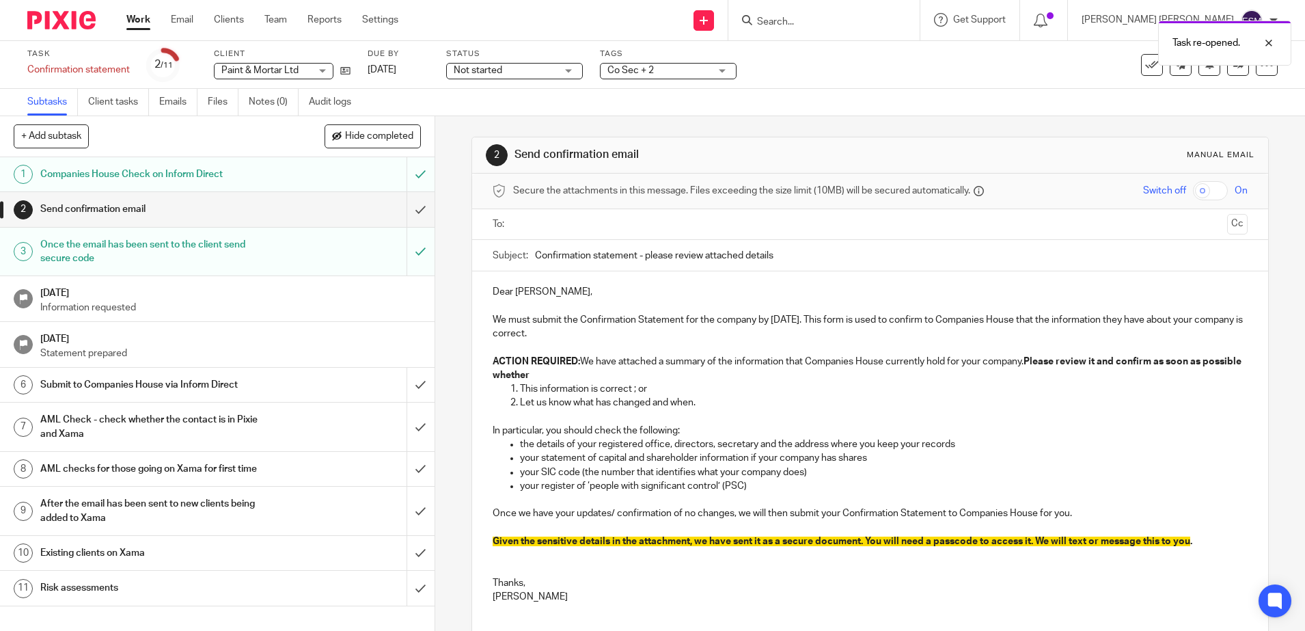
click at [529, 229] on input "text" at bounding box center [870, 225] width 704 height 16
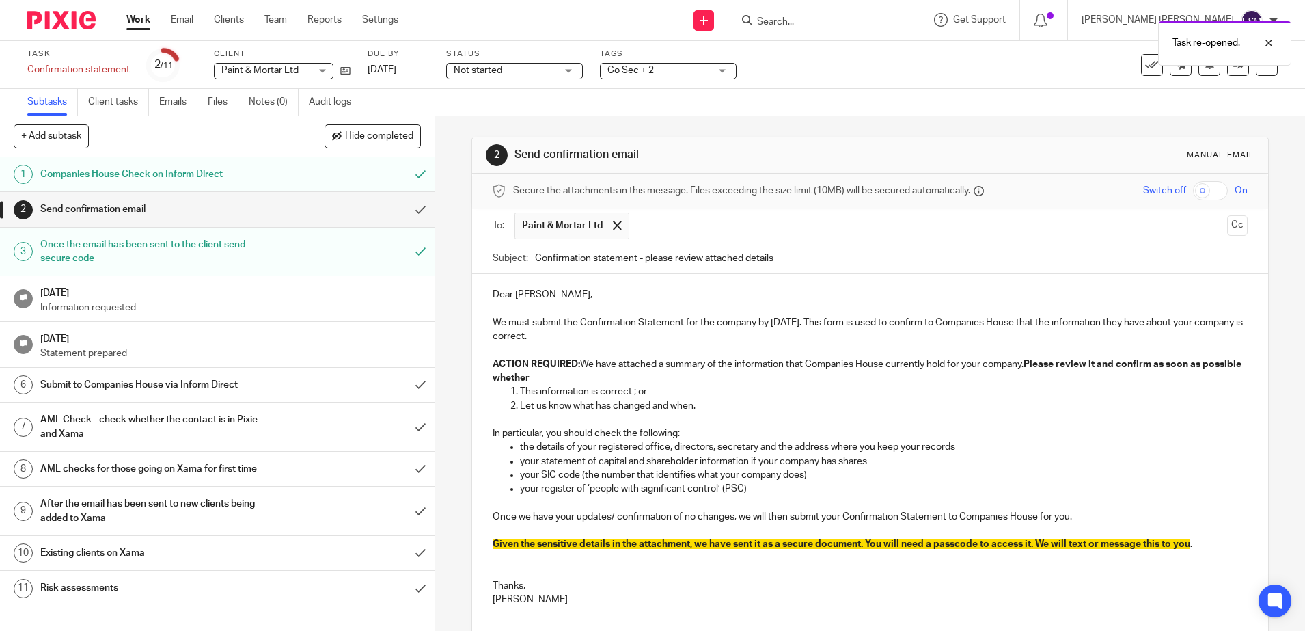
click at [1193, 187] on input "checkbox" at bounding box center [1210, 190] width 35 height 19
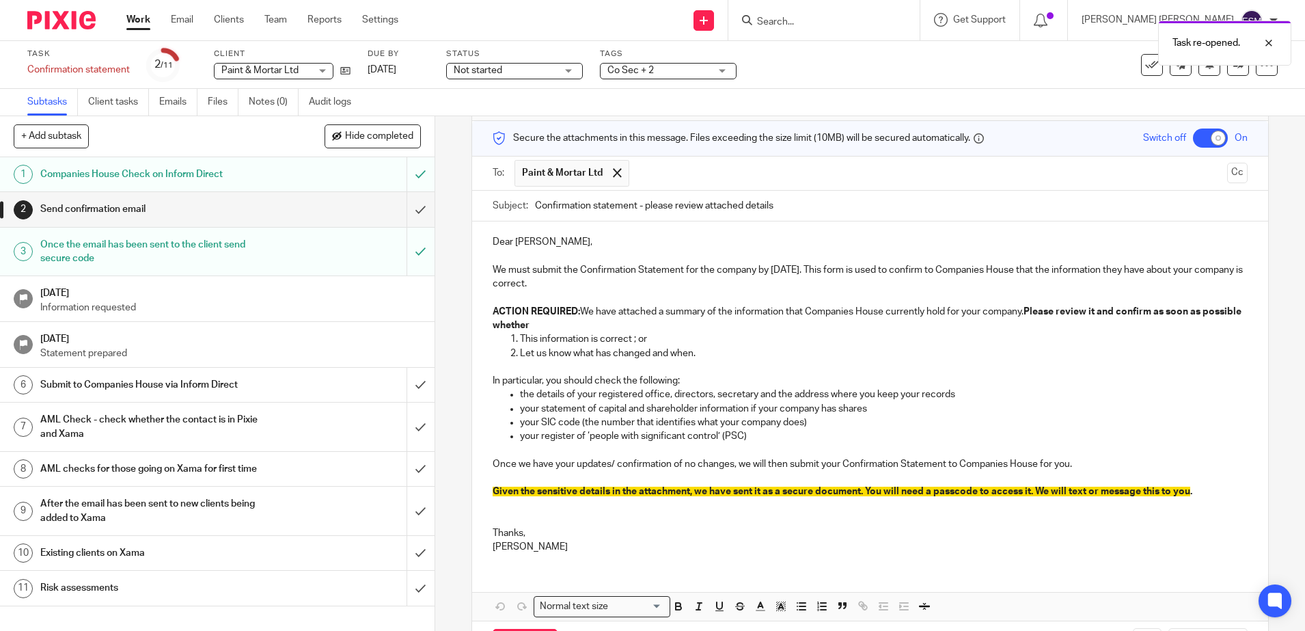
scroll to position [109, 0]
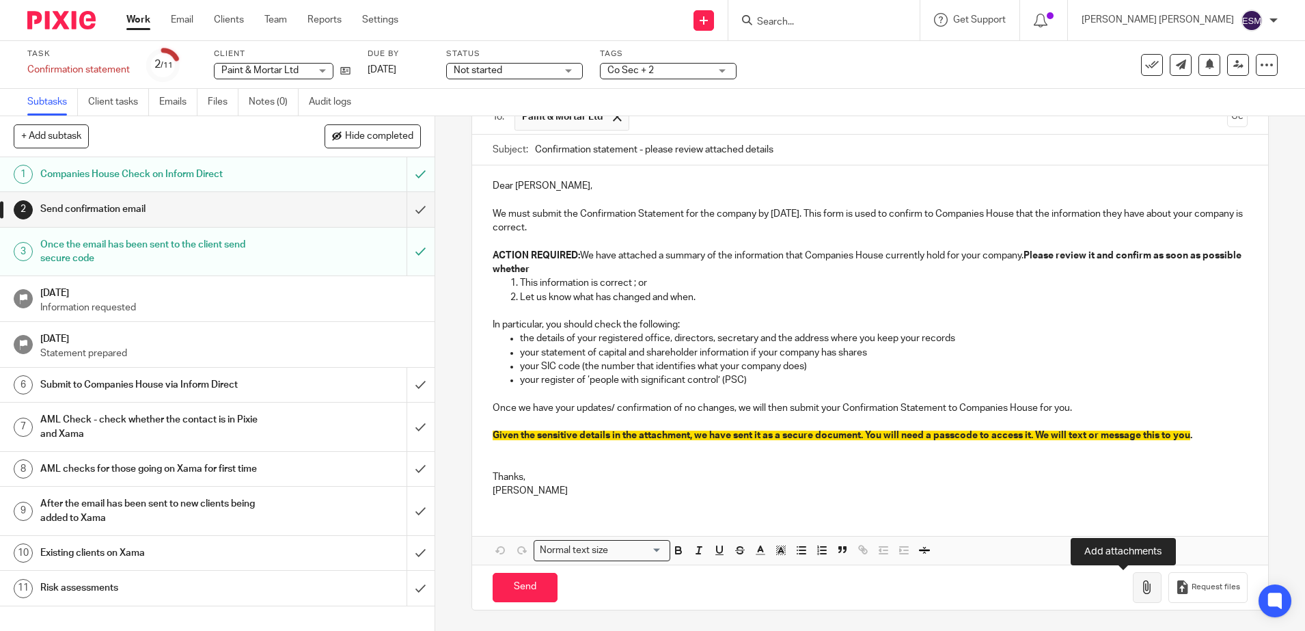
click at [1140, 584] on icon "button" at bounding box center [1147, 587] width 14 height 14
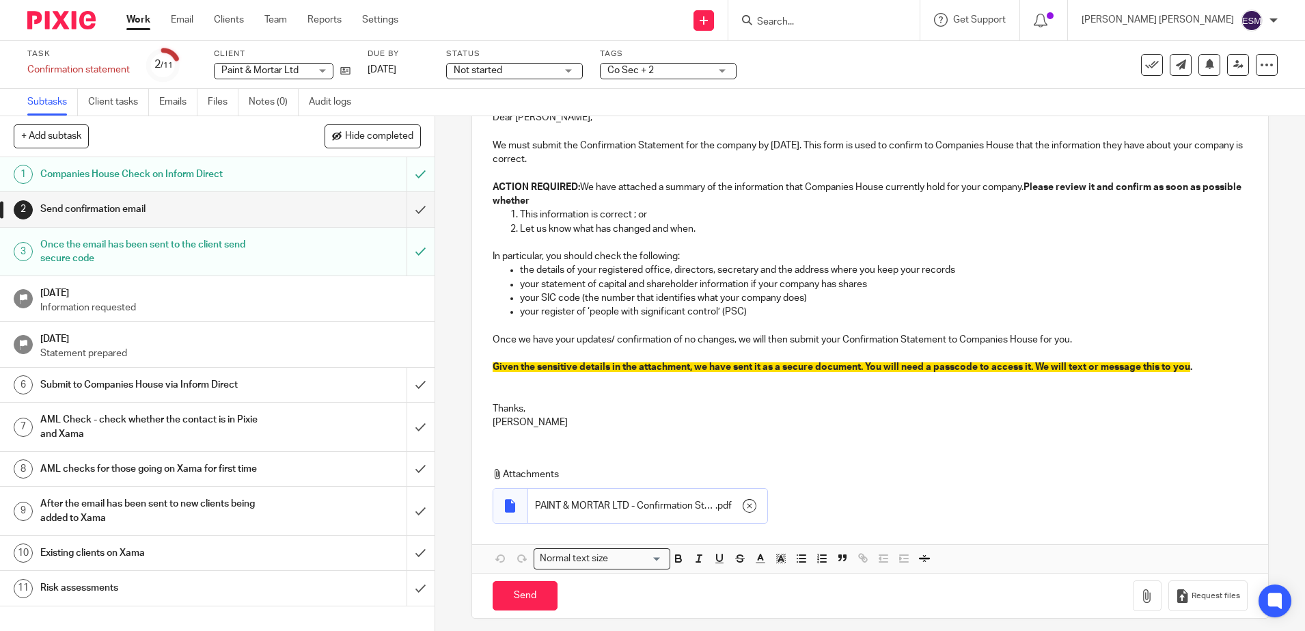
scroll to position [186, 0]
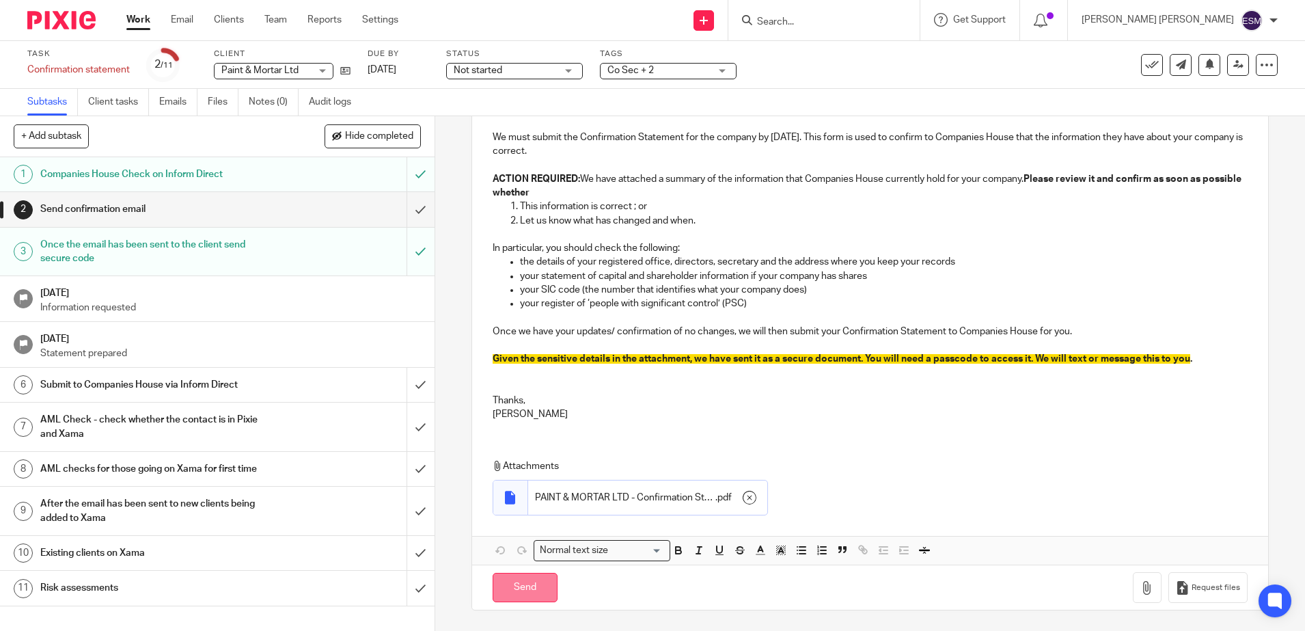
click at [519, 583] on input "Send" at bounding box center [525, 587] width 65 height 29
checkbox input "false"
type input "Sent"
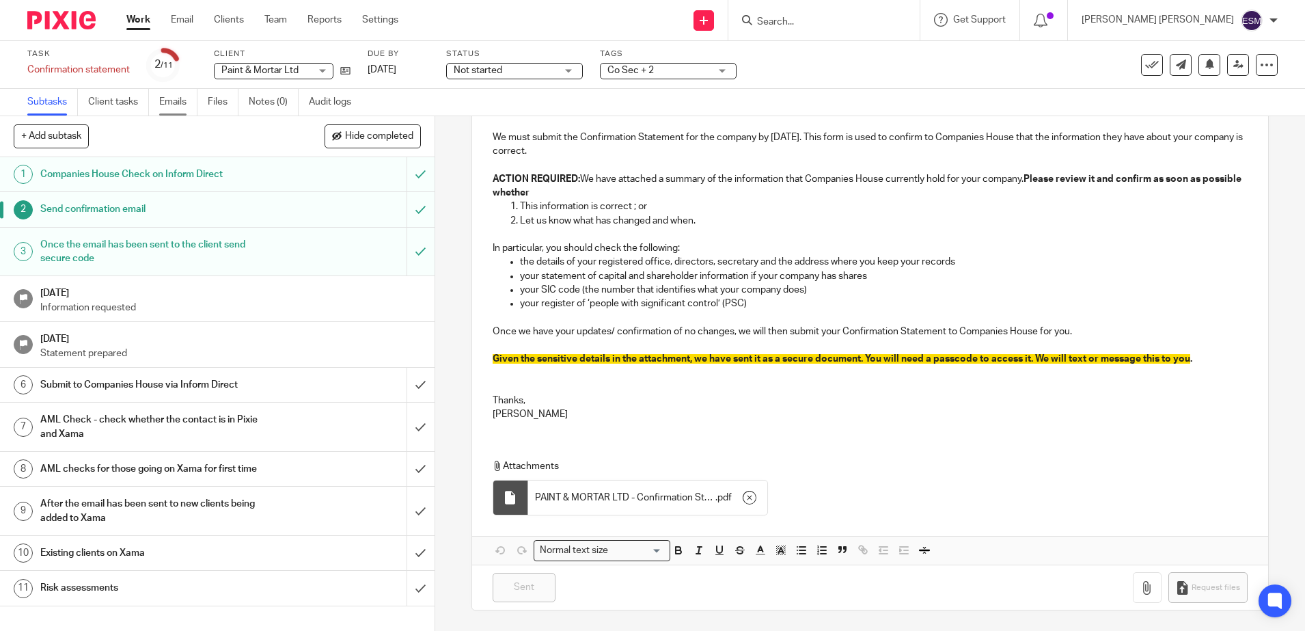
click at [178, 102] on link "Emails" at bounding box center [178, 102] width 38 height 27
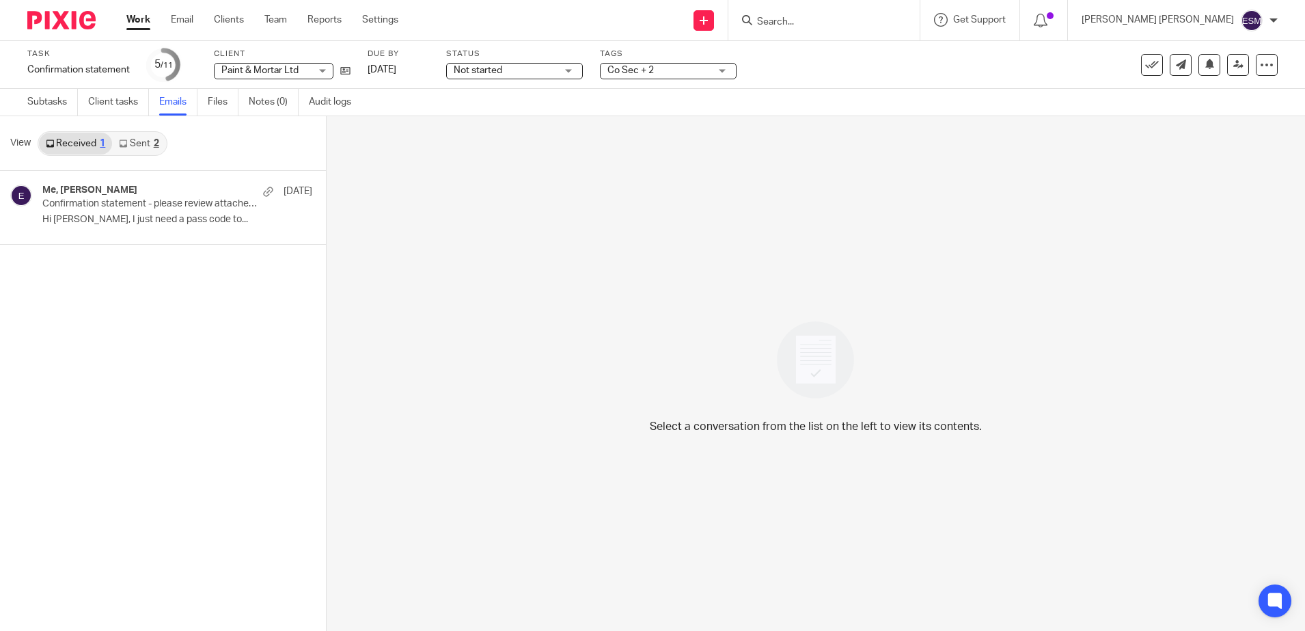
click at [135, 142] on link "Sent 2" at bounding box center [138, 144] width 53 height 22
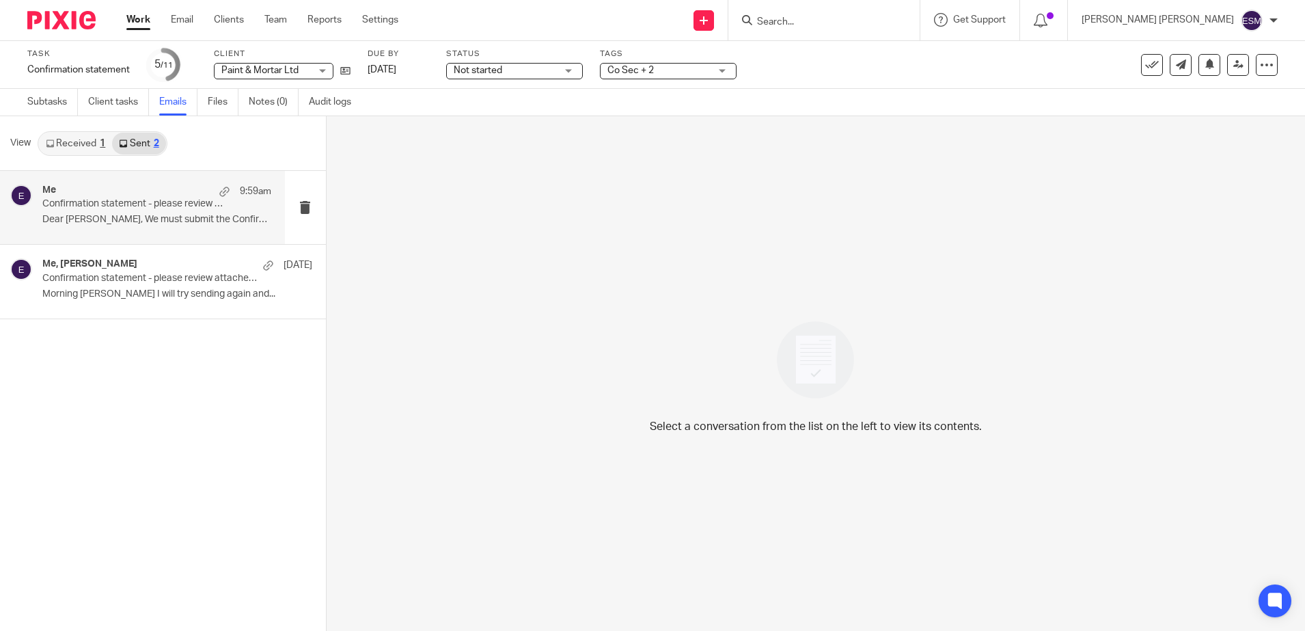
click at [126, 219] on p "Dear Jake, We must submit the Confirmation..." at bounding box center [156, 220] width 229 height 12
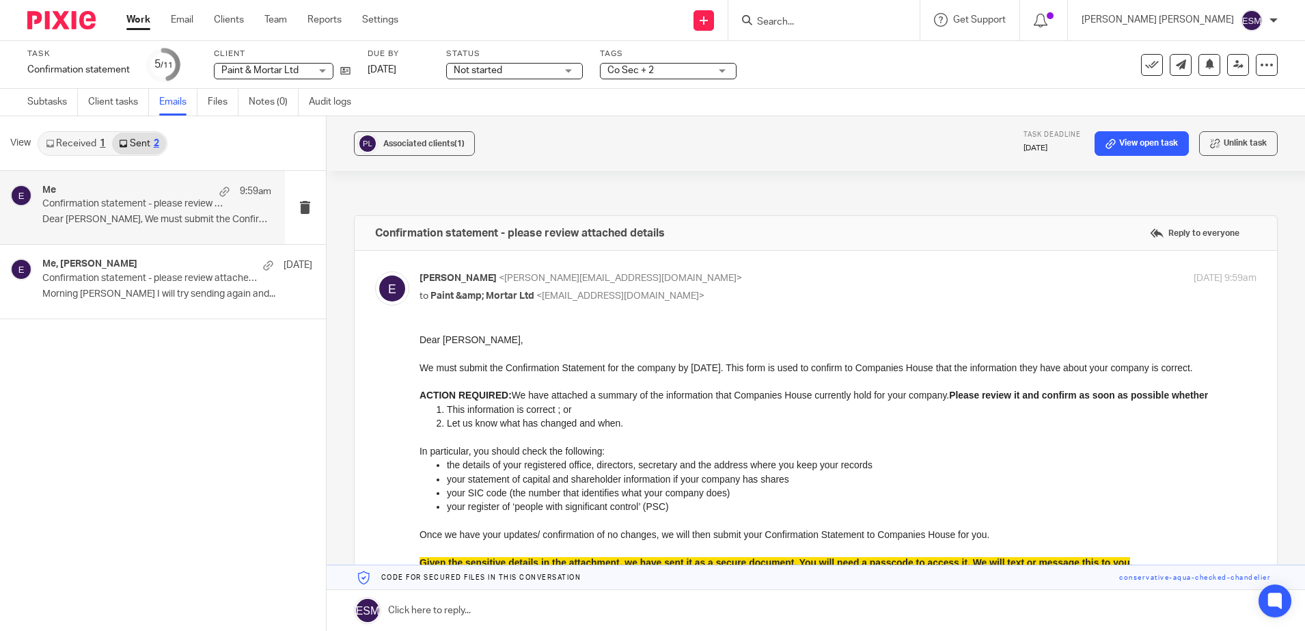
click at [48, 10] on div at bounding box center [56, 20] width 113 height 40
click at [48, 14] on img at bounding box center [61, 20] width 68 height 18
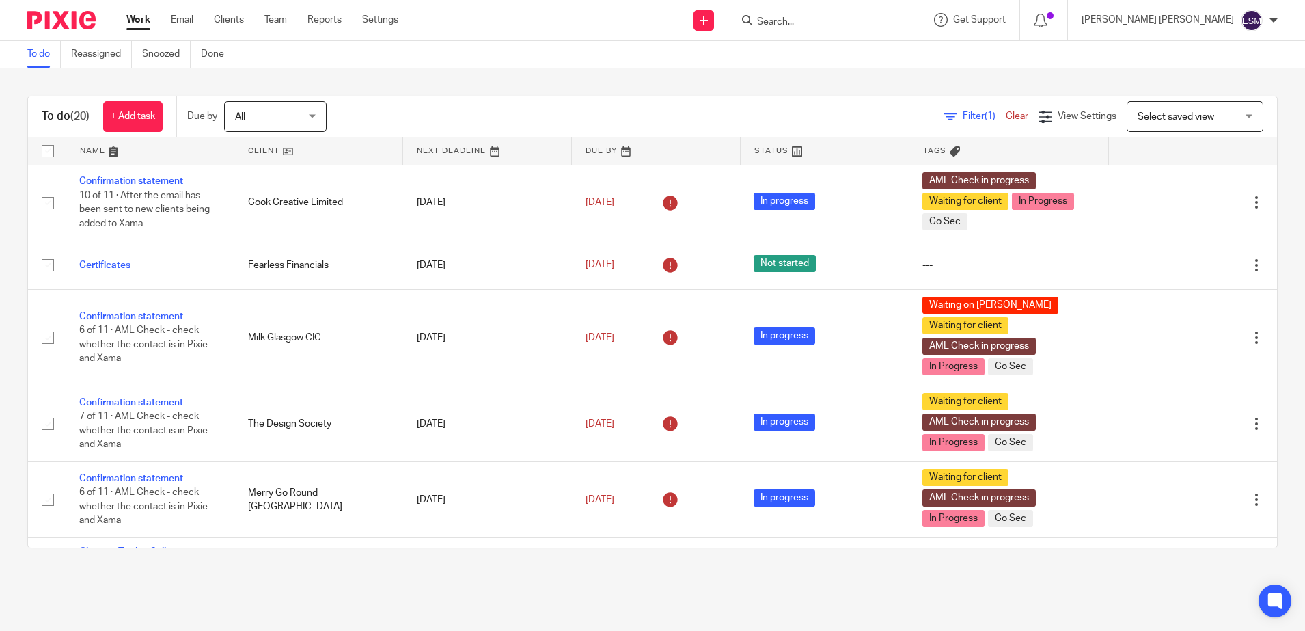
click at [874, 23] on input "Search" at bounding box center [817, 22] width 123 height 12
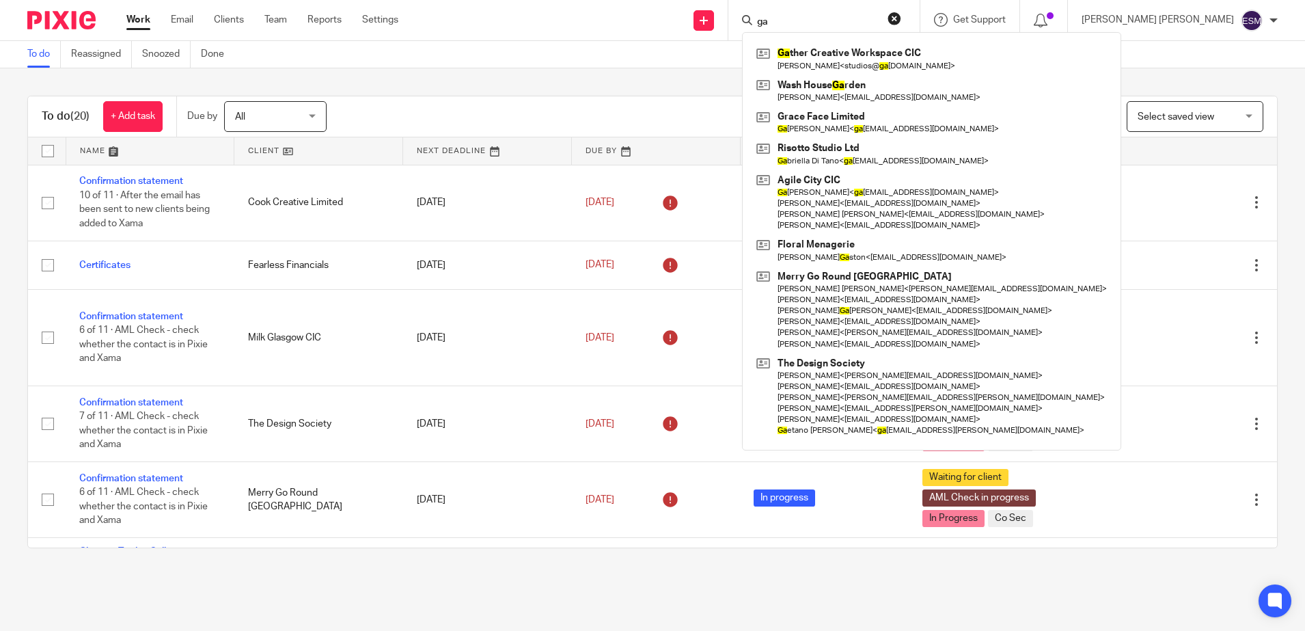
type input "g"
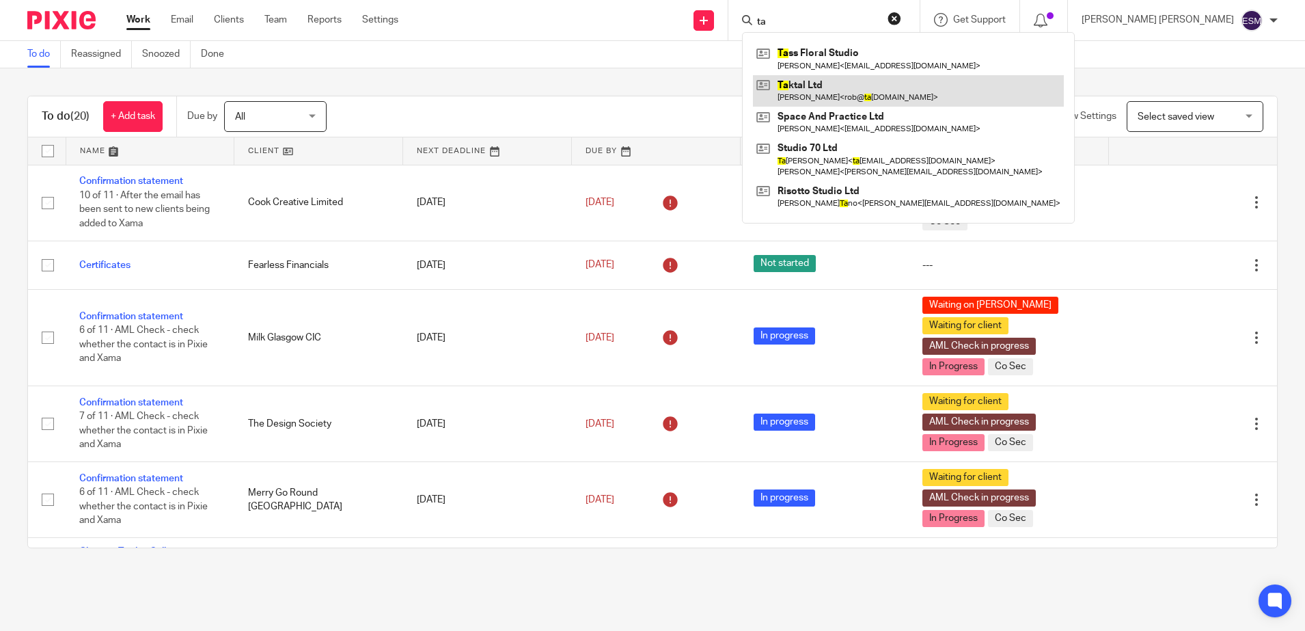
type input "ta"
click at [841, 96] on link at bounding box center [908, 90] width 311 height 31
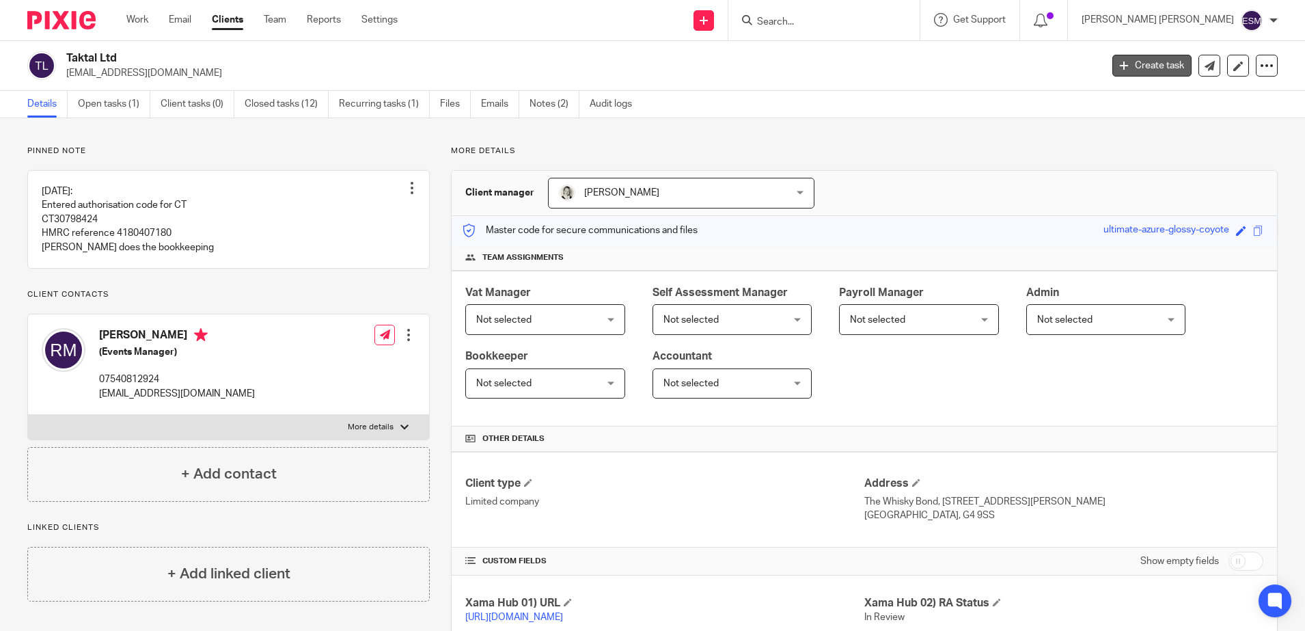
click at [1145, 57] on link "Create task" at bounding box center [1151, 66] width 79 height 22
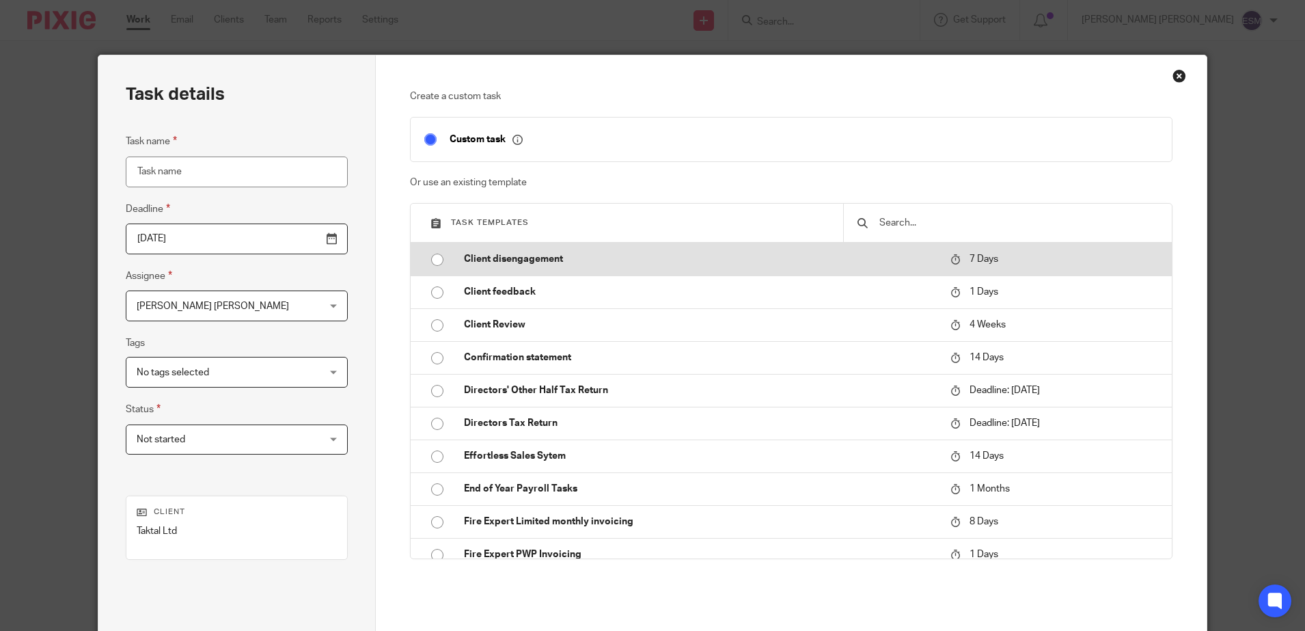
scroll to position [171, 0]
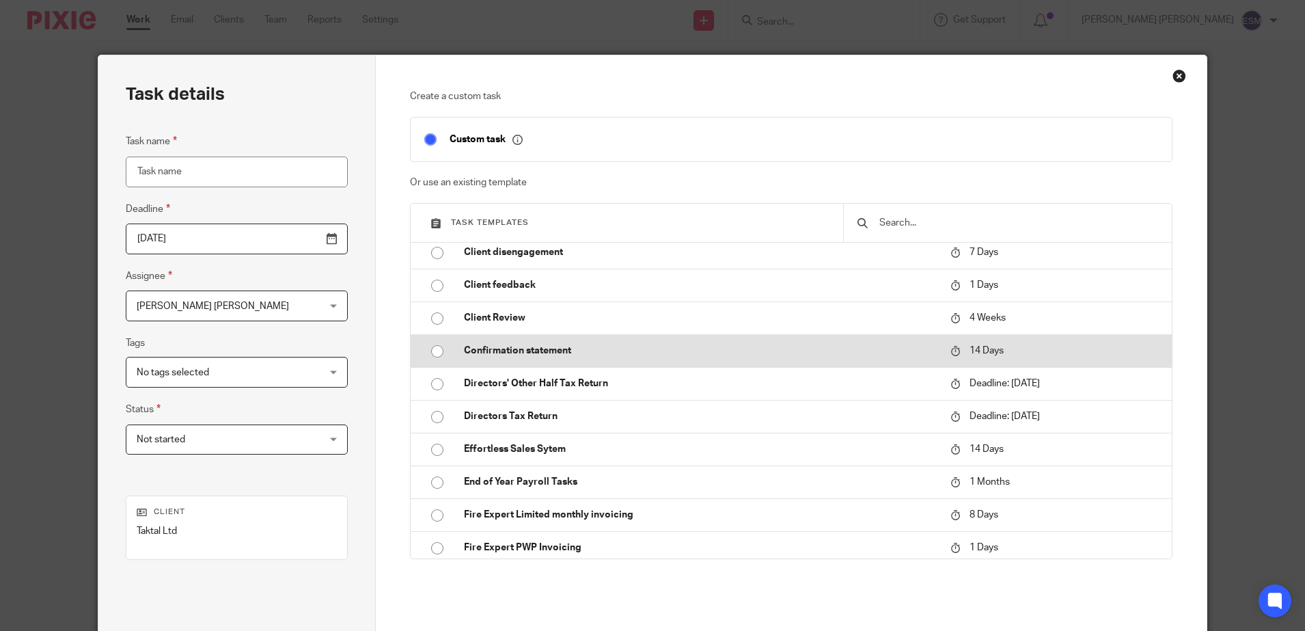
click at [465, 357] on p "Confirmation statement" at bounding box center [700, 351] width 473 height 14
type input "[DATE]"
type input "Confirmation statement"
checkbox input "false"
radio input "true"
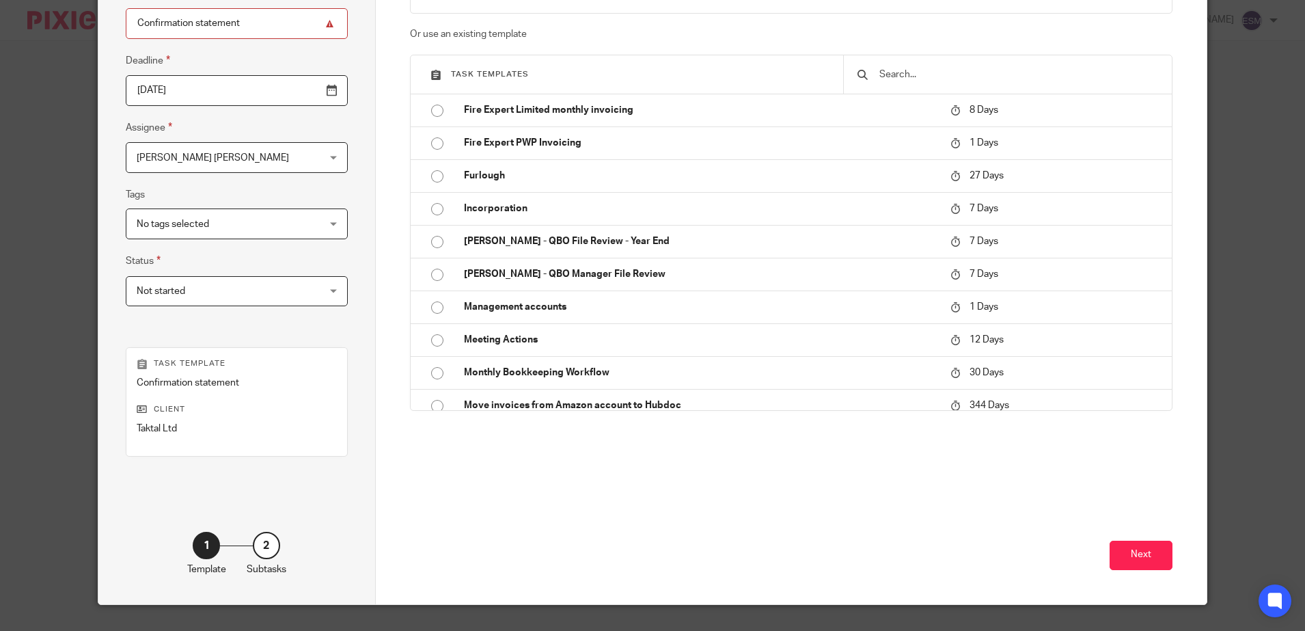
scroll to position [177, 0]
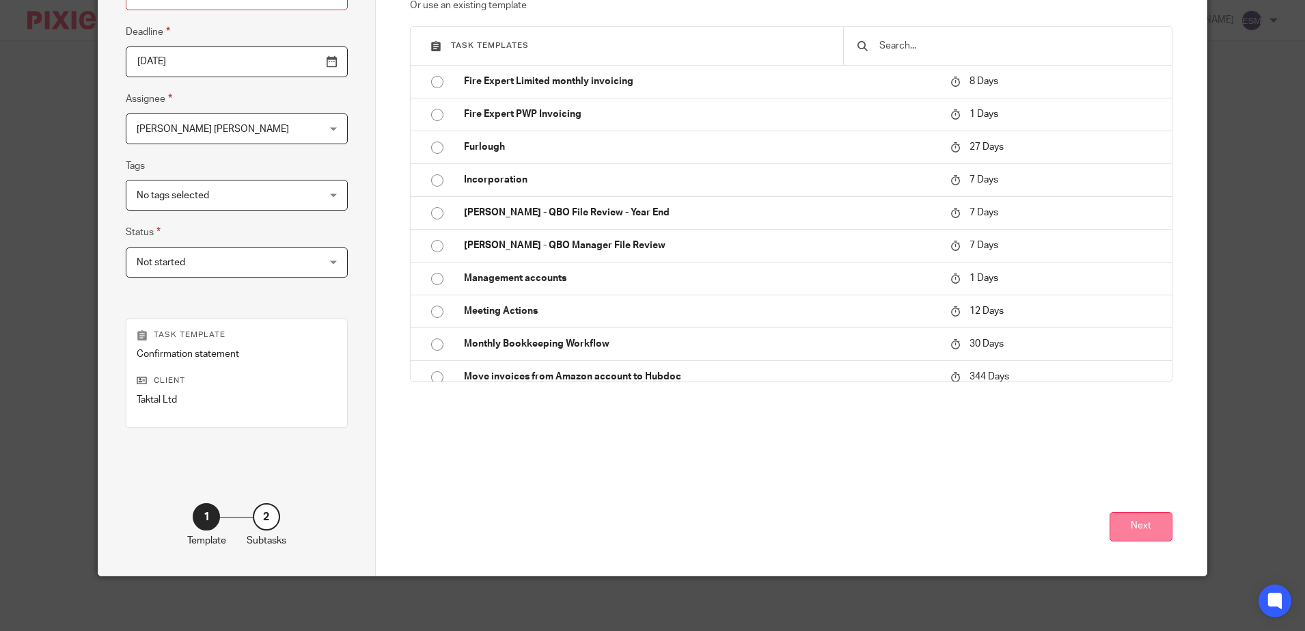
click at [1133, 534] on button "Next" at bounding box center [1141, 526] width 63 height 29
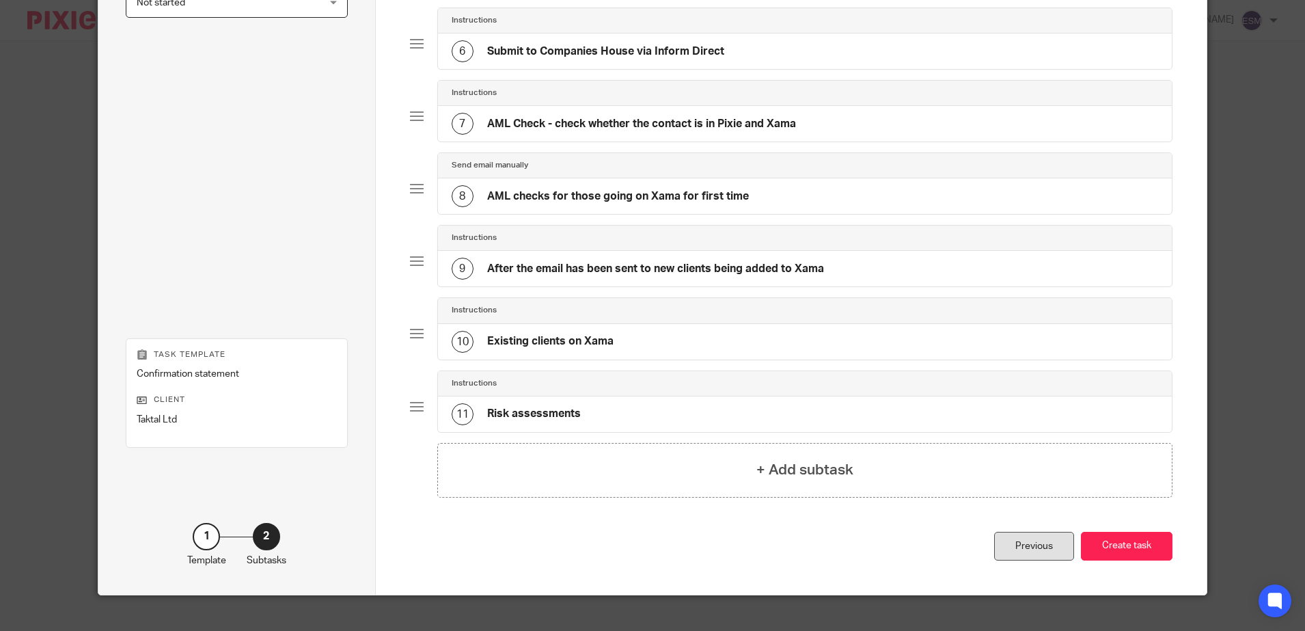
scroll to position [478, 0]
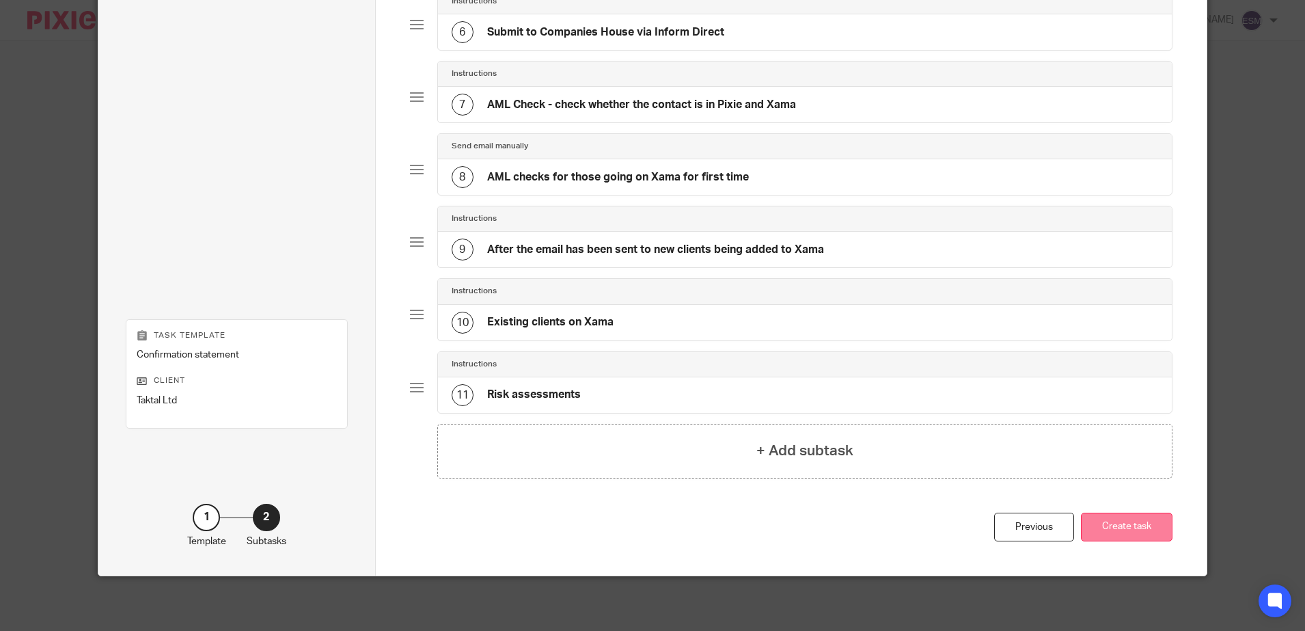
drag, startPoint x: 1110, startPoint y: 523, endPoint x: 1102, endPoint y: 521, distance: 8.5
click at [1110, 523] on button "Create task" at bounding box center [1127, 526] width 92 height 29
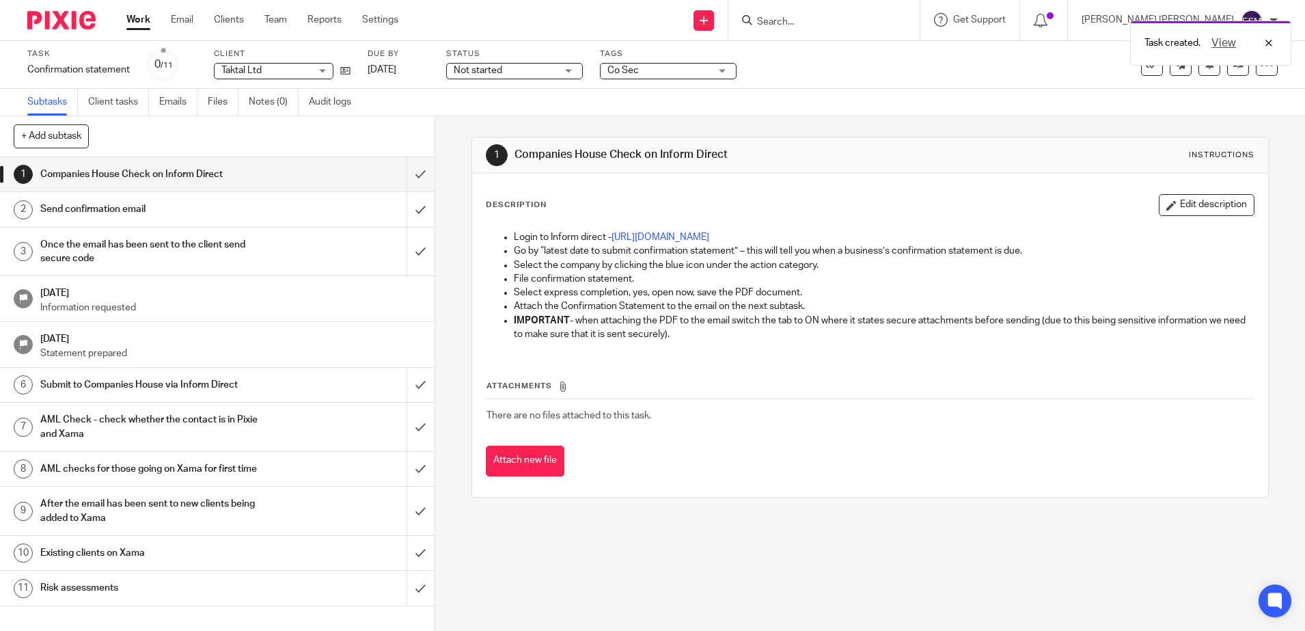
click at [53, 16] on img at bounding box center [61, 20] width 68 height 18
